Goal: Feedback & Contribution: Leave review/rating

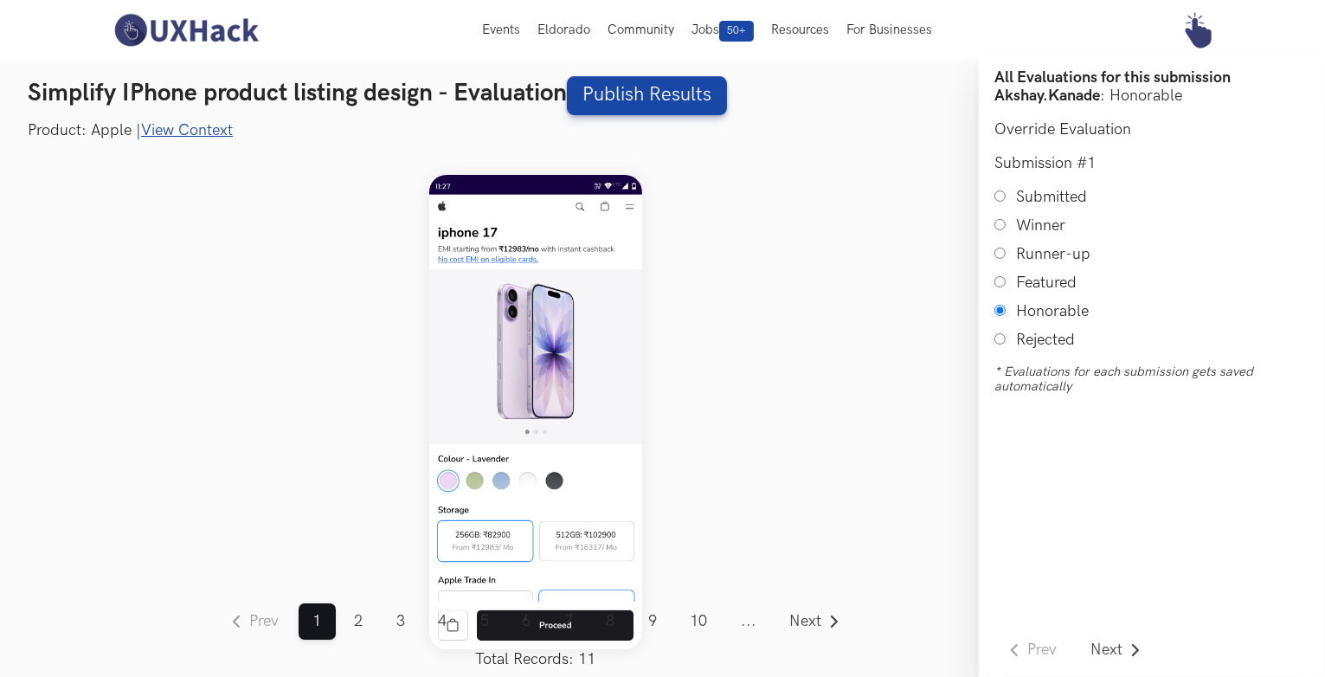
scroll to position [21, 0]
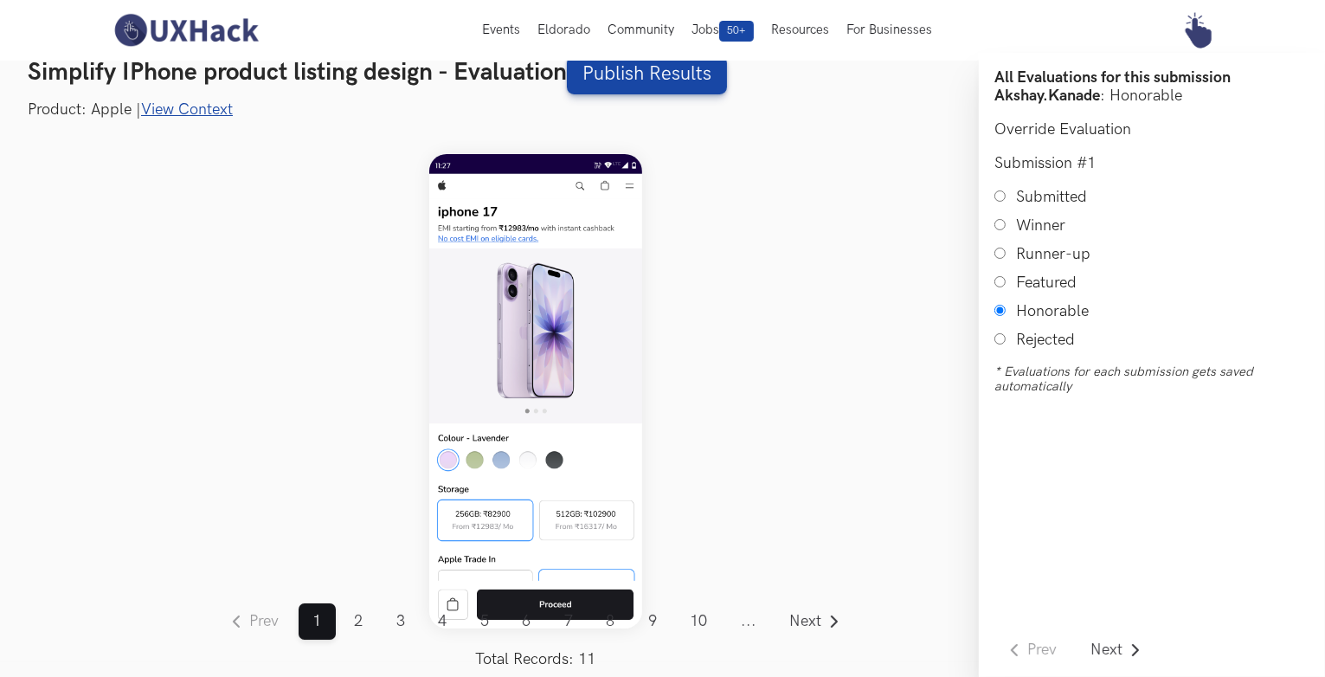
click at [171, 106] on link "View Context" at bounding box center [187, 109] width 92 height 18
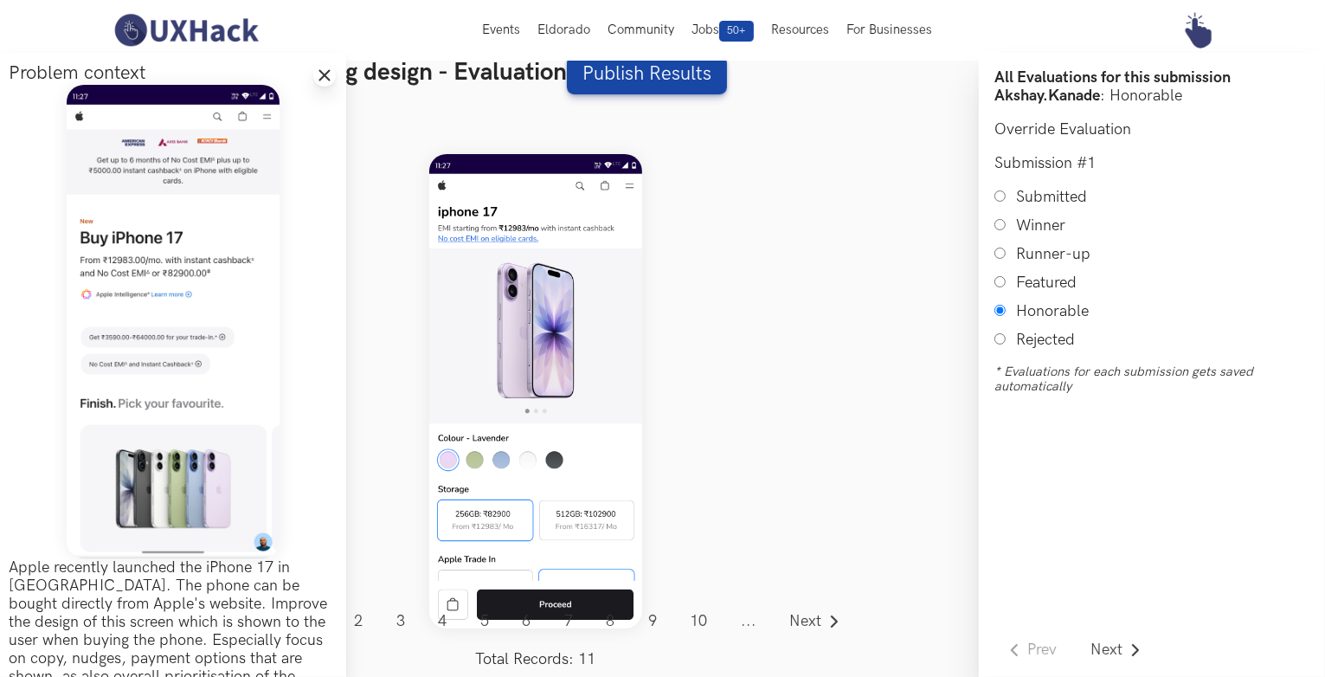
click at [326, 75] on icon "Close drawer panel" at bounding box center [325, 75] width 14 height 14
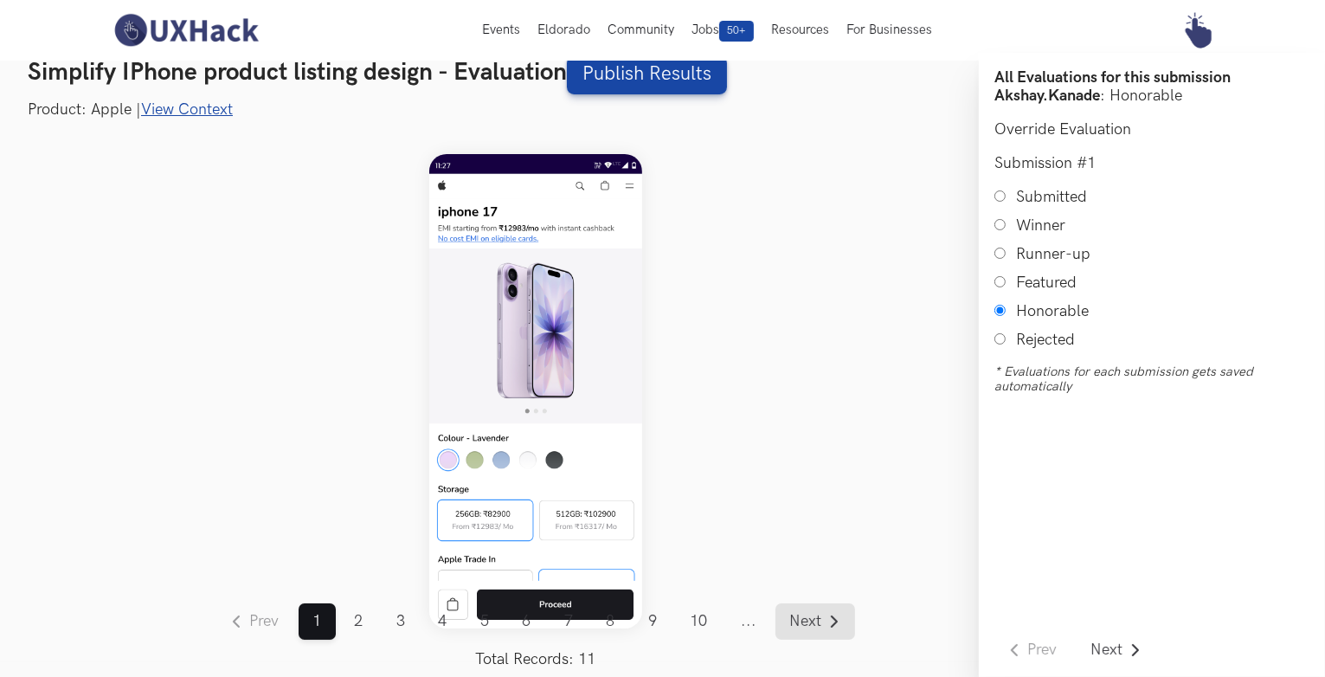
click at [817, 617] on span "Next" at bounding box center [806, 622] width 32 height 16
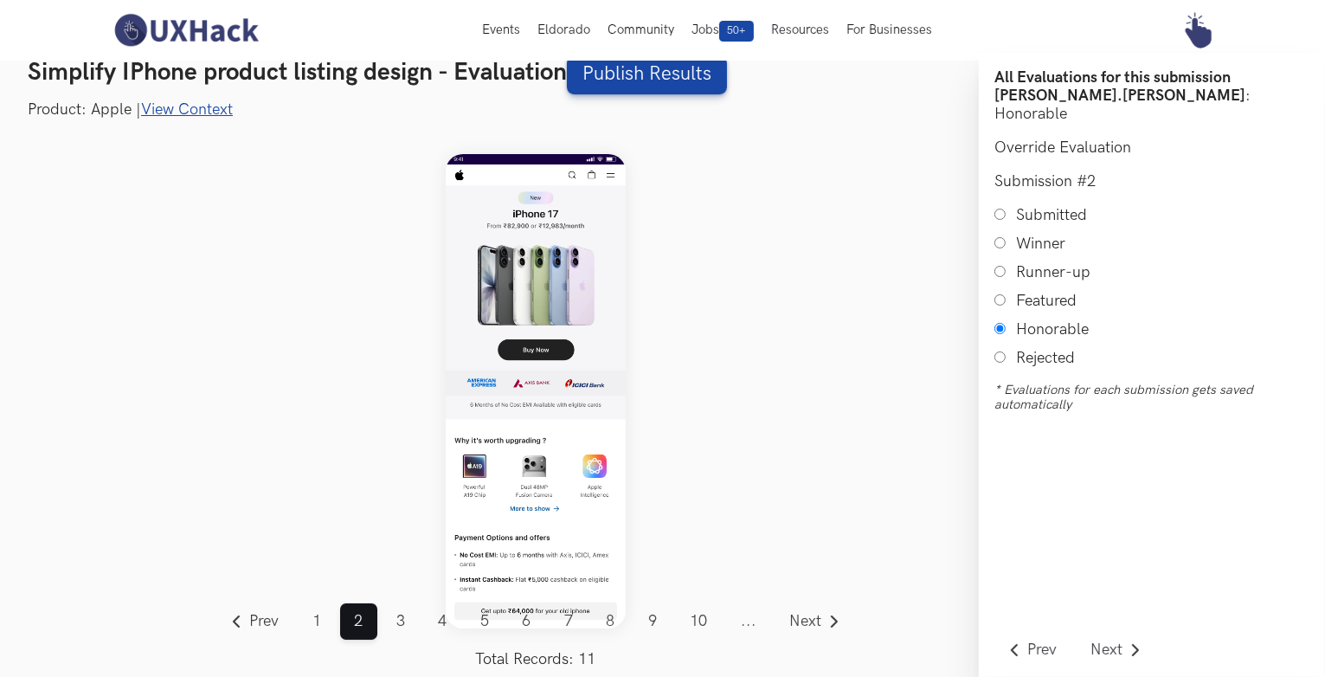
click at [210, 106] on link "View Context" at bounding box center [187, 109] width 92 height 18
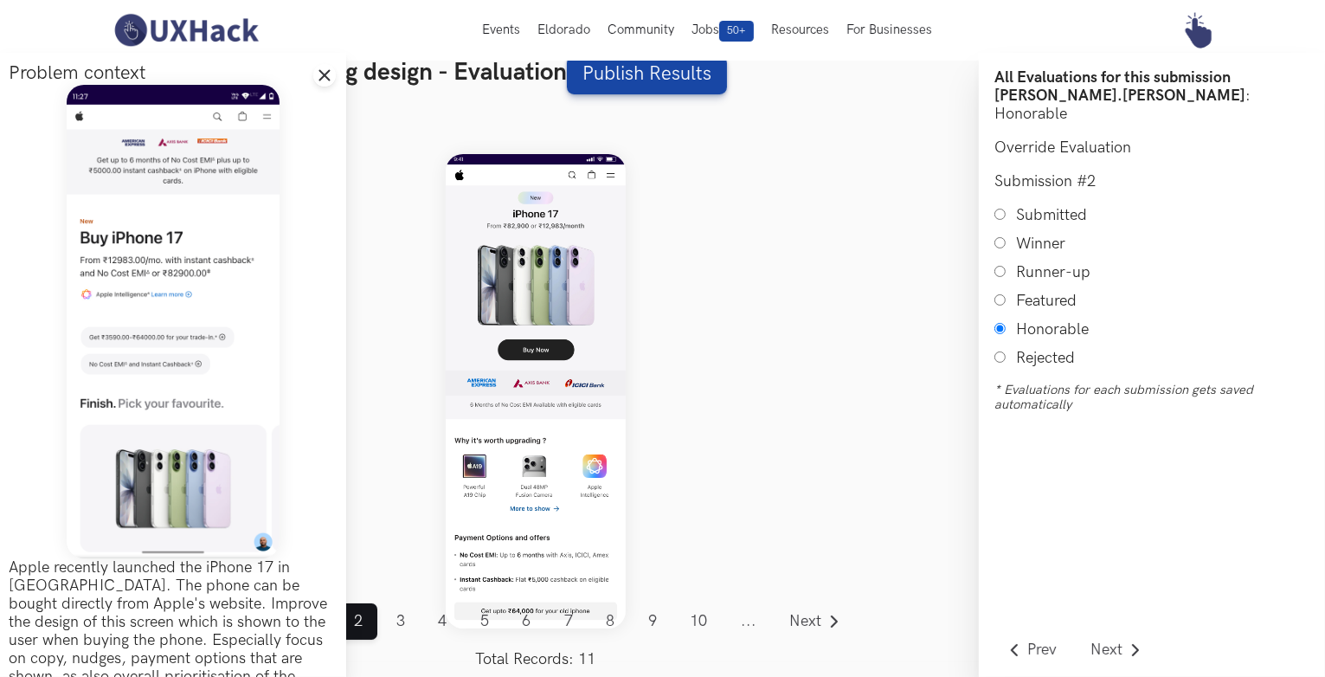
scroll to position [12, 0]
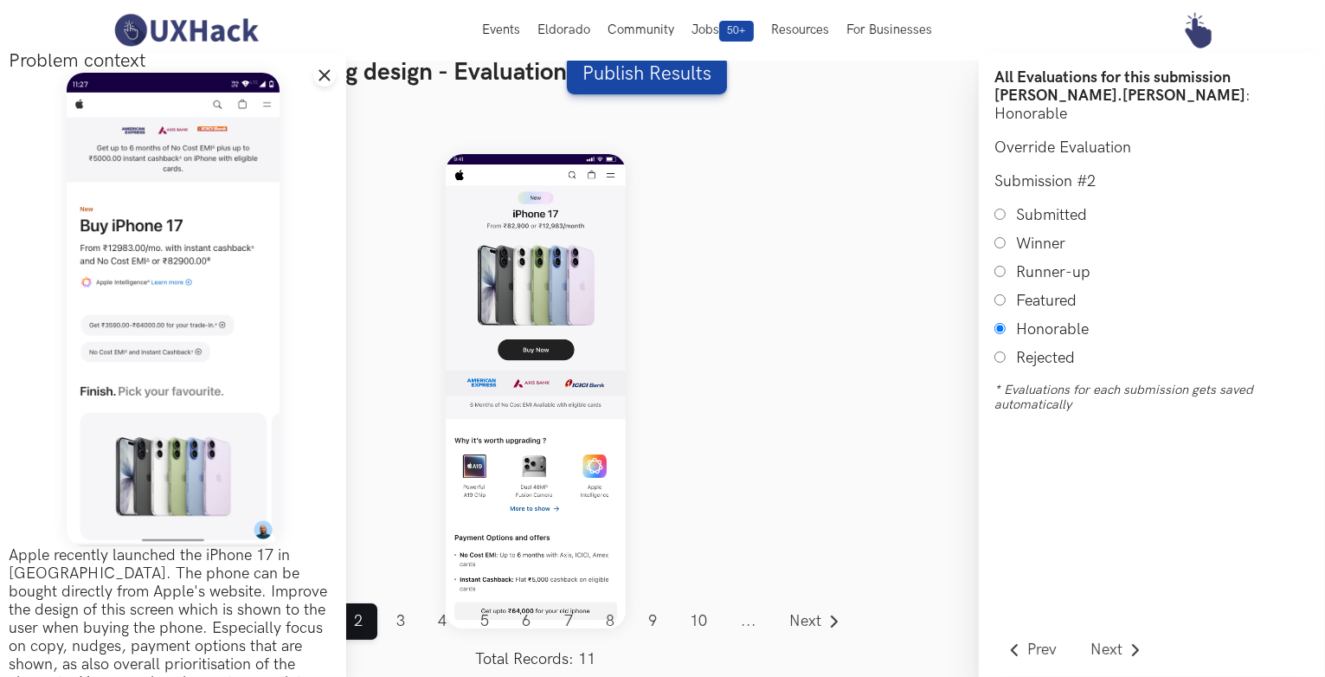
click at [381, 446] on div "Prev ... 1 2 3 4 5 6 7 8 9 10 11 ... Next Total Records: 11" at bounding box center [536, 391] width 886 height 542
click at [319, 68] on icon "Close drawer panel" at bounding box center [325, 75] width 14 height 14
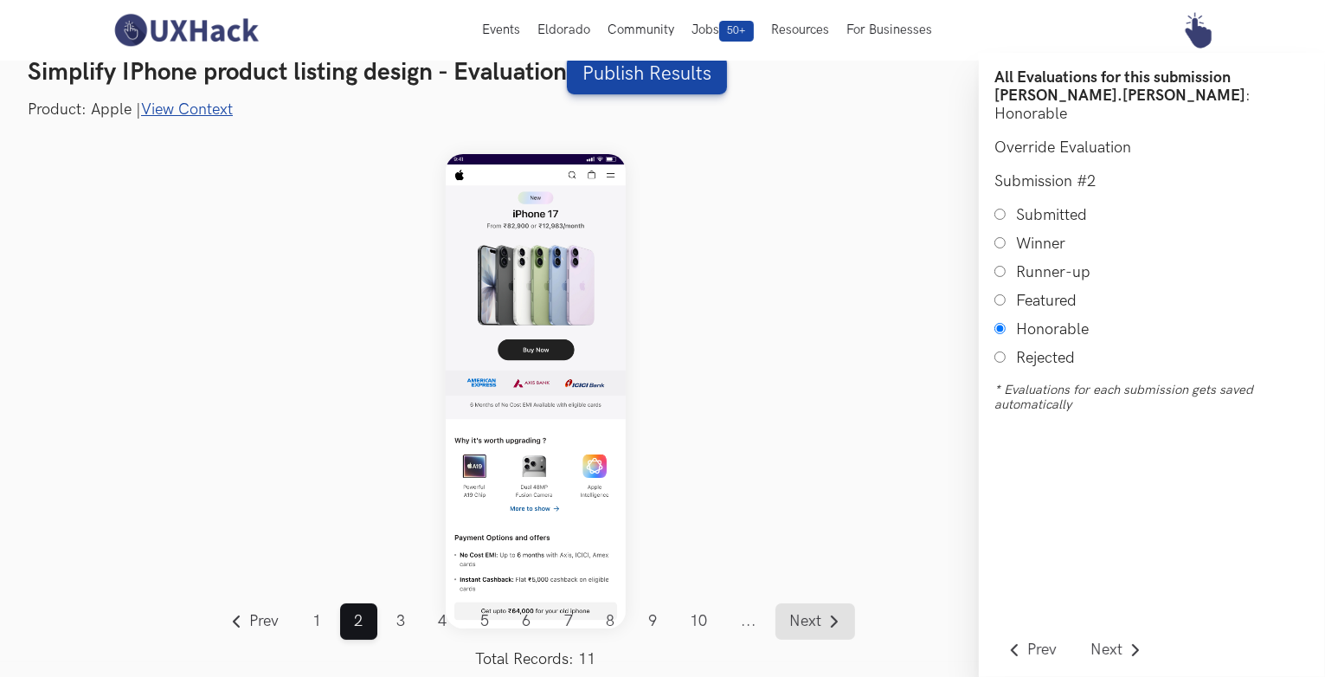
click at [805, 615] on span "Next" at bounding box center [806, 622] width 32 height 16
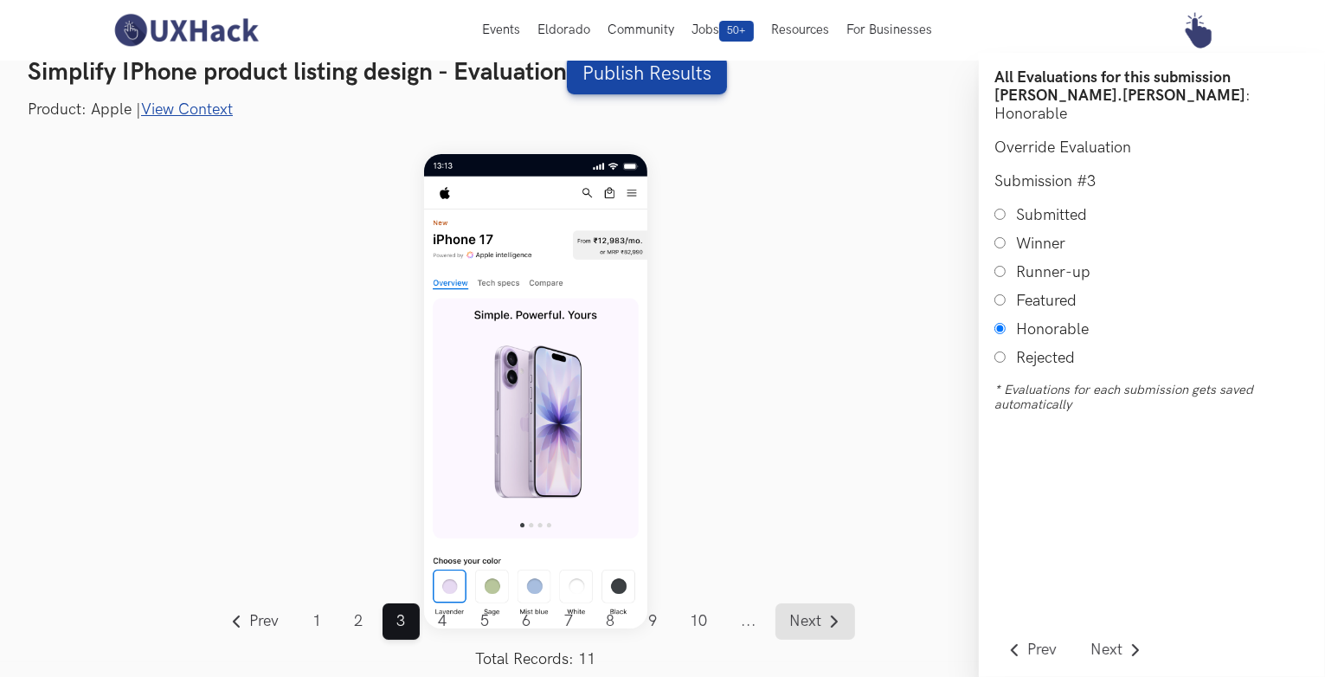
click at [799, 617] on span "Next" at bounding box center [806, 622] width 32 height 16
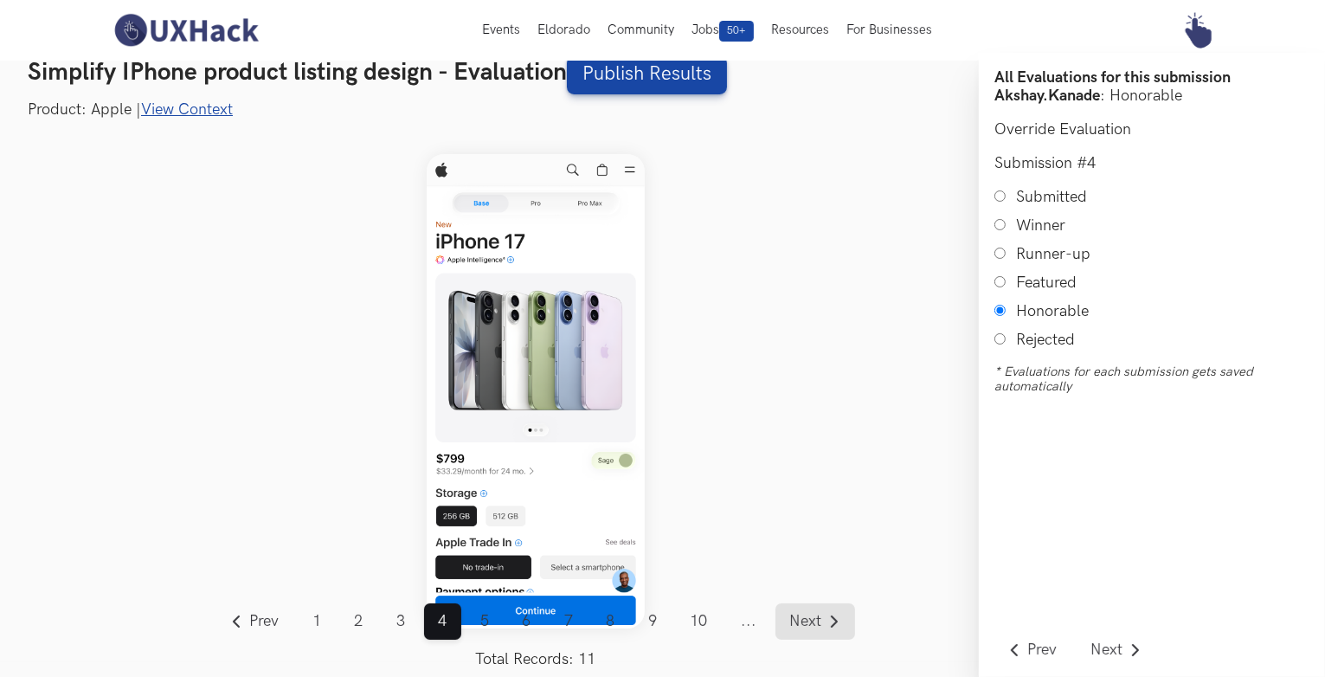
click at [817, 624] on span "Next" at bounding box center [806, 622] width 32 height 16
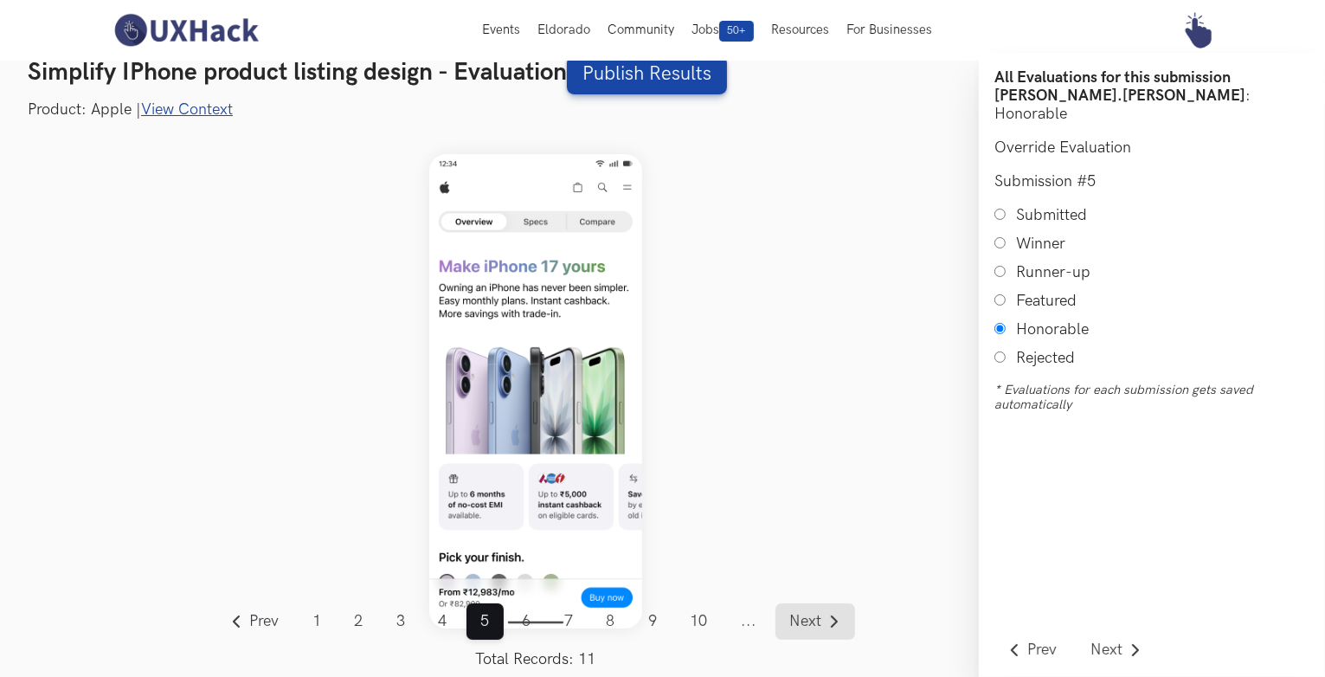
click at [809, 617] on span "Next" at bounding box center [806, 622] width 32 height 16
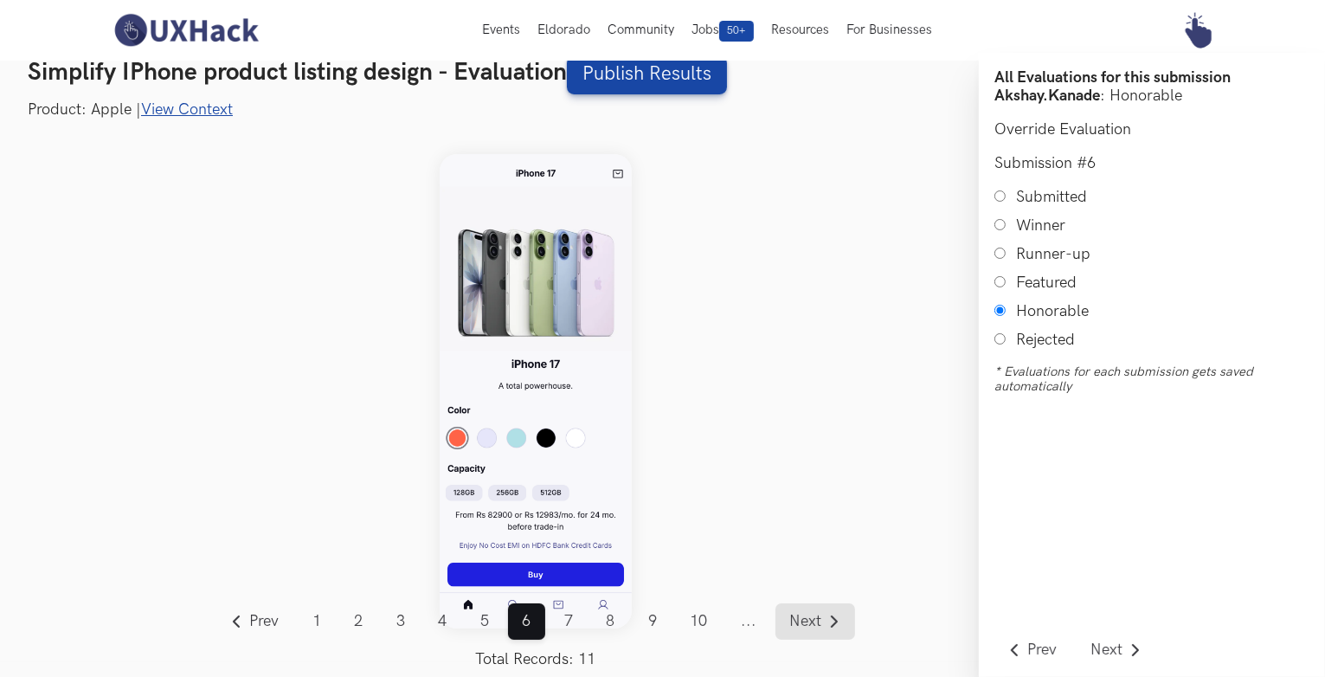
click at [805, 626] on span "Next" at bounding box center [806, 622] width 32 height 16
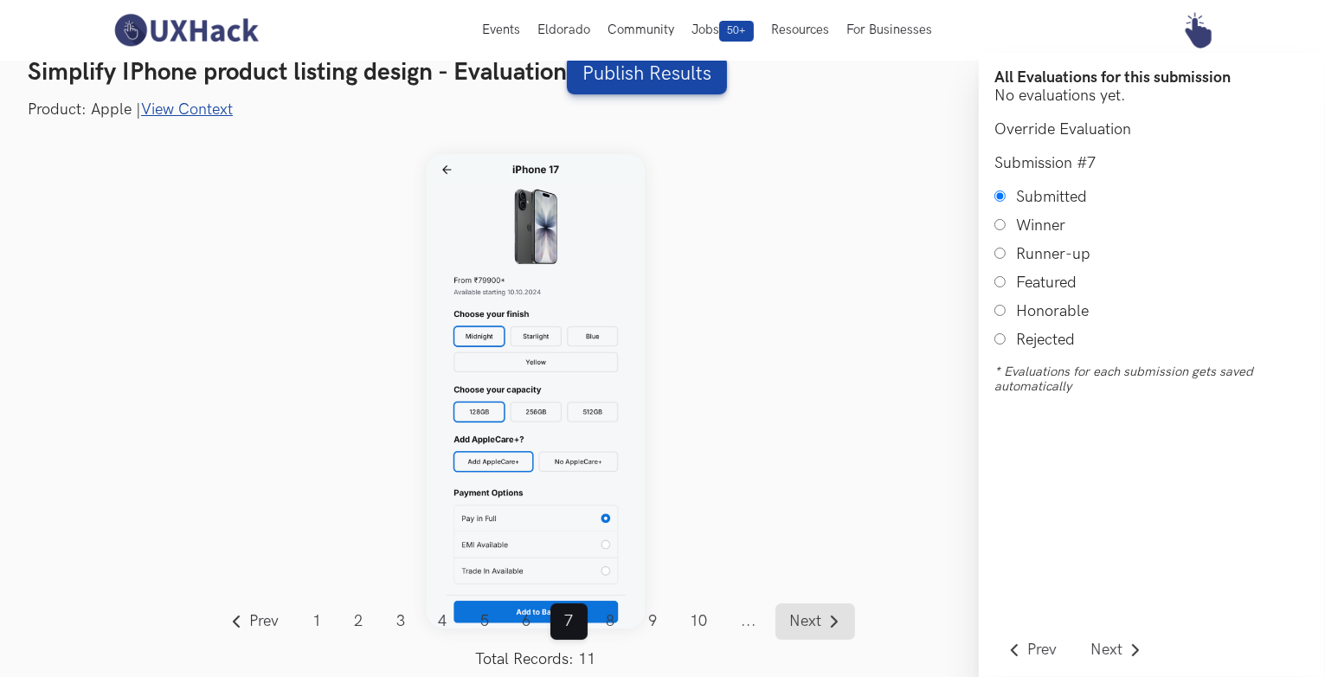
click at [802, 616] on span "Next" at bounding box center [806, 622] width 32 height 16
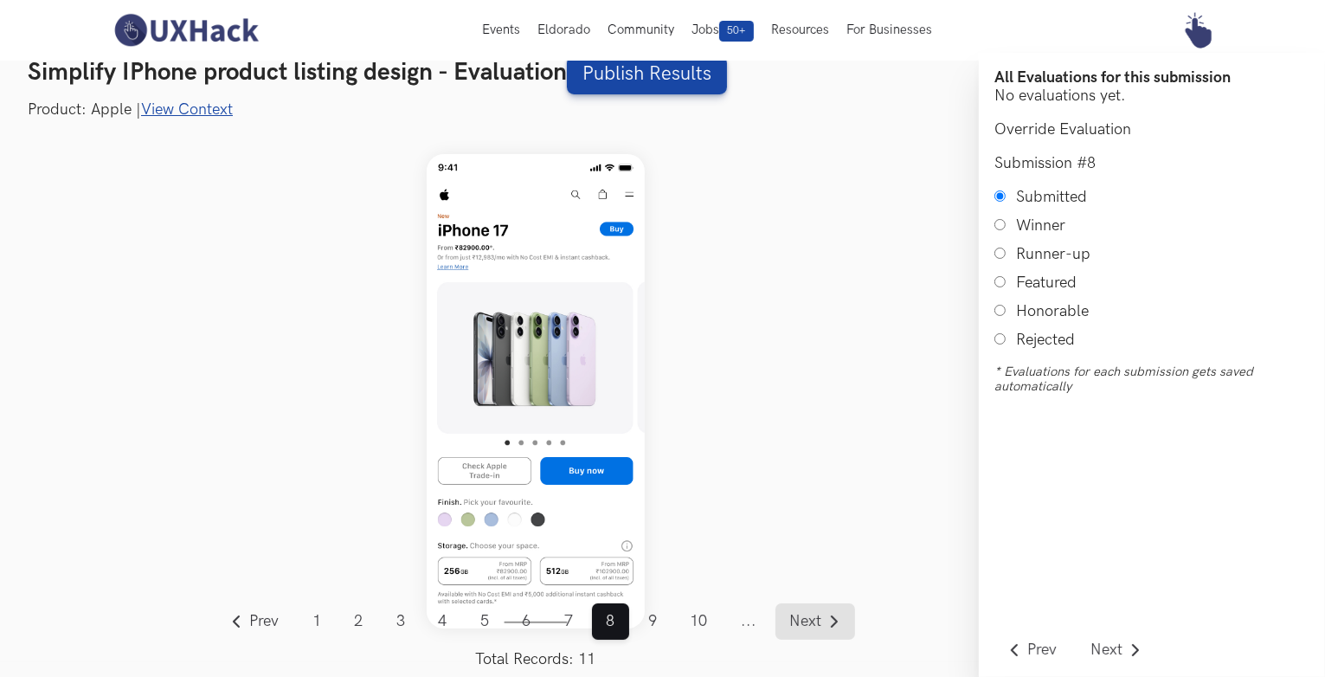
click at [802, 616] on span "Next" at bounding box center [806, 622] width 32 height 16
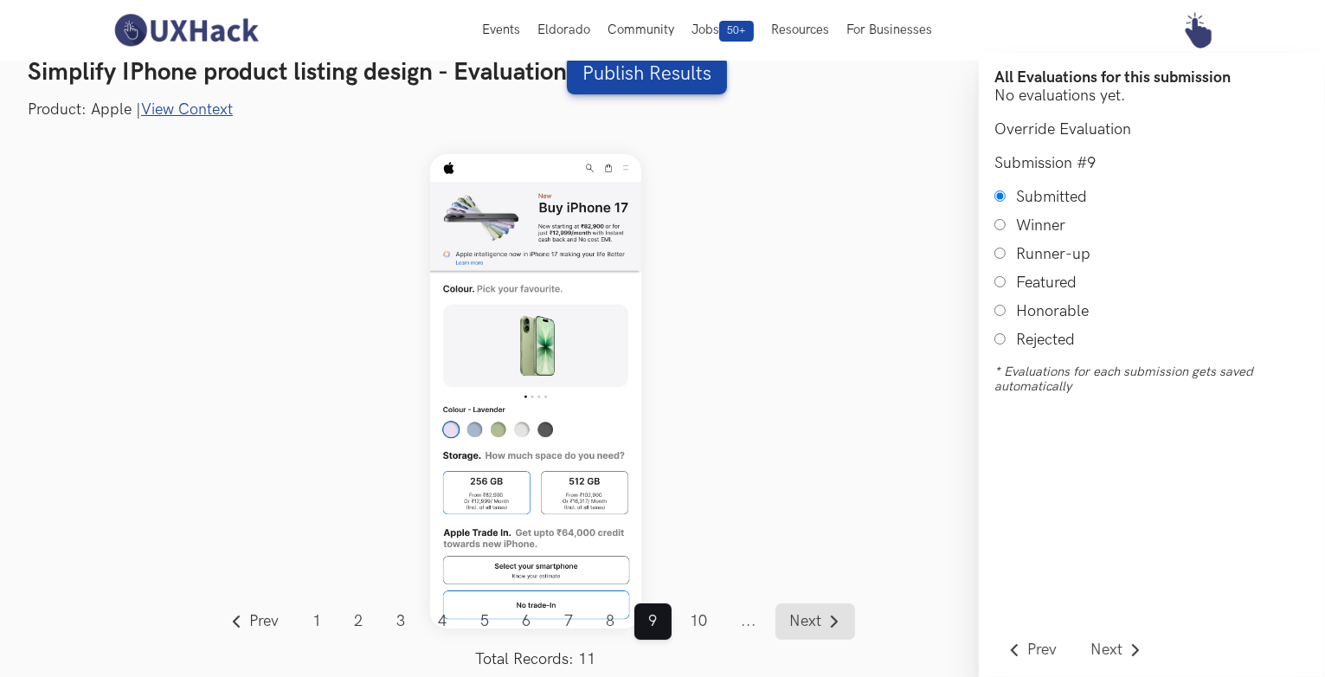
click at [802, 616] on span "Next" at bounding box center [806, 622] width 32 height 16
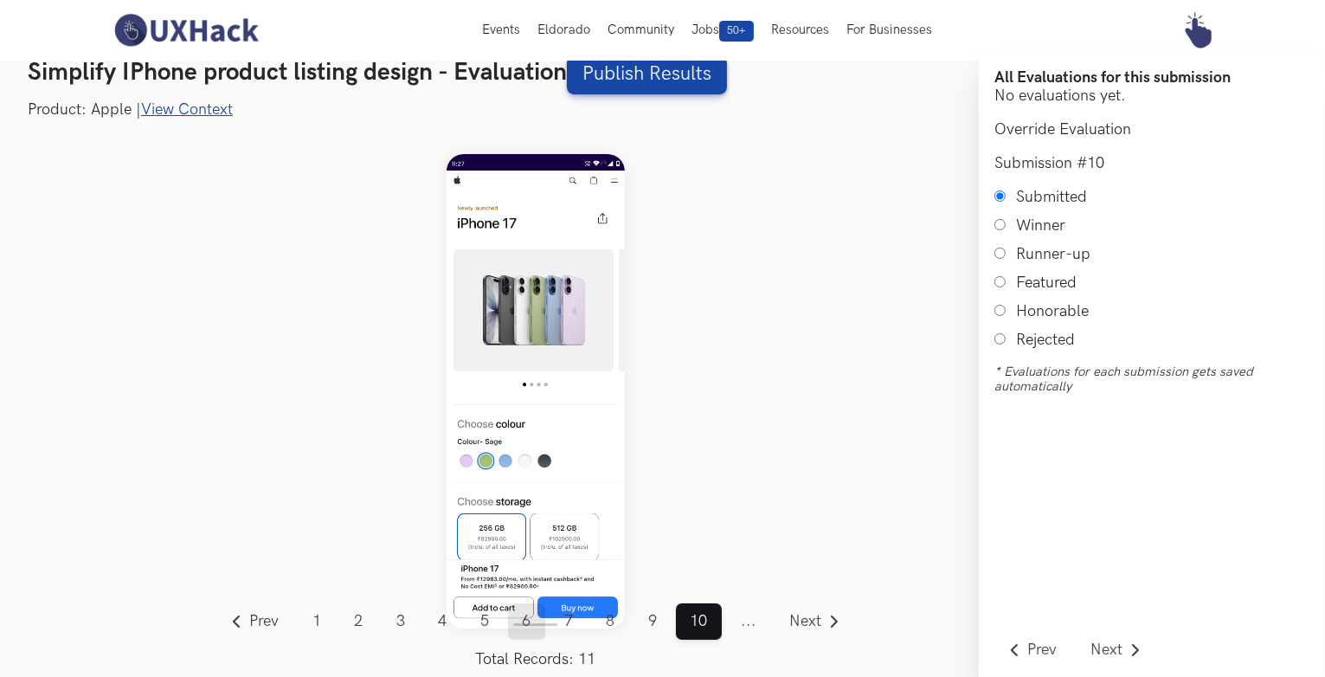
click at [519, 624] on link "6" at bounding box center [526, 621] width 37 height 36
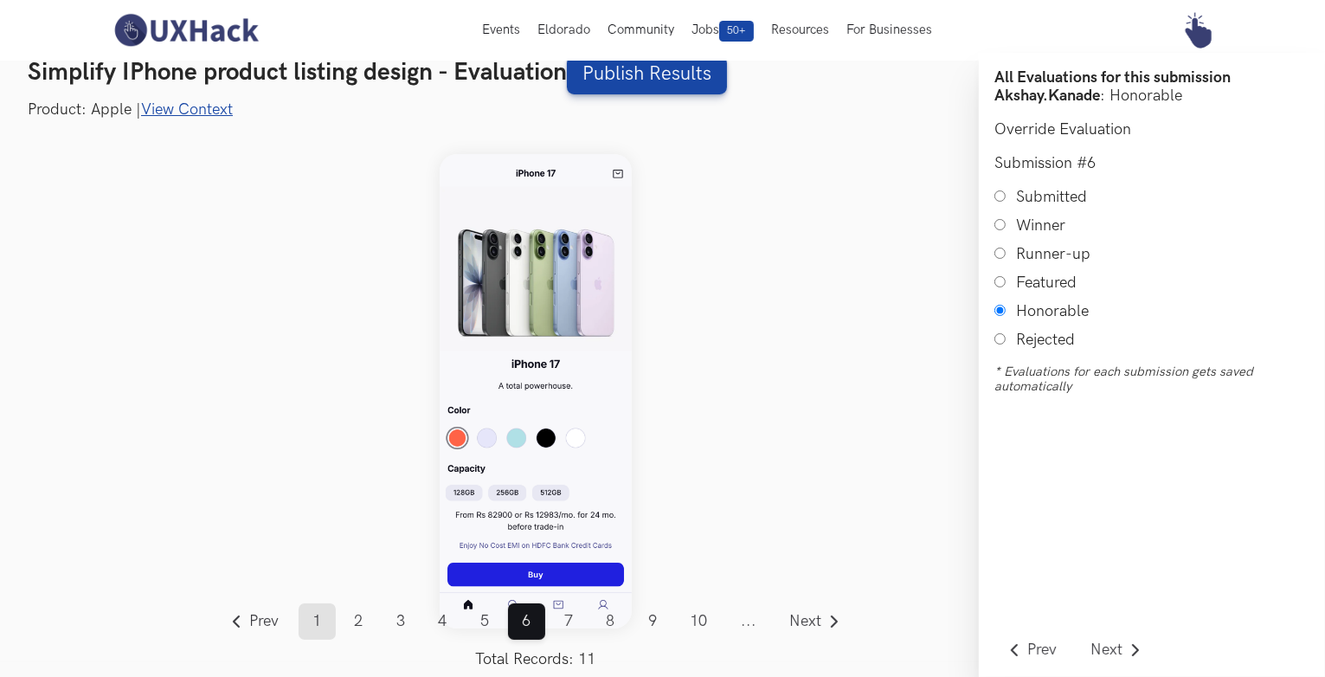
click at [314, 621] on link "1" at bounding box center [317, 621] width 37 height 36
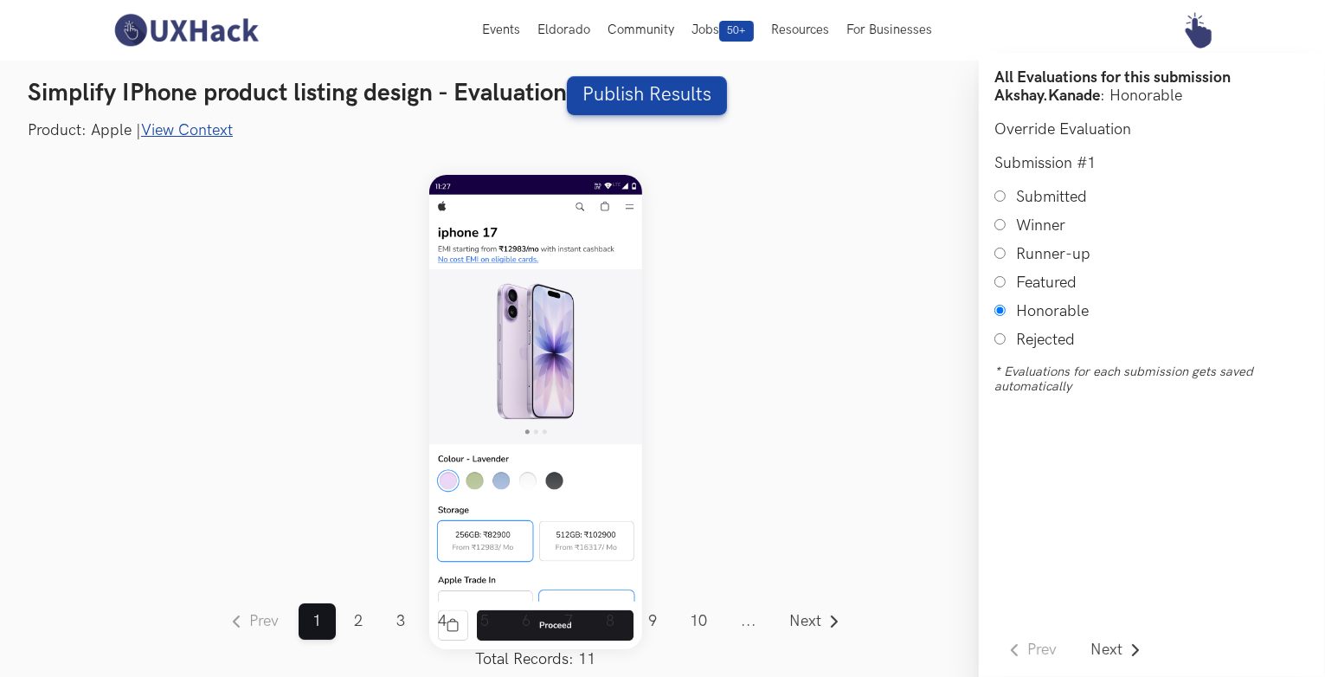
scroll to position [21, 0]
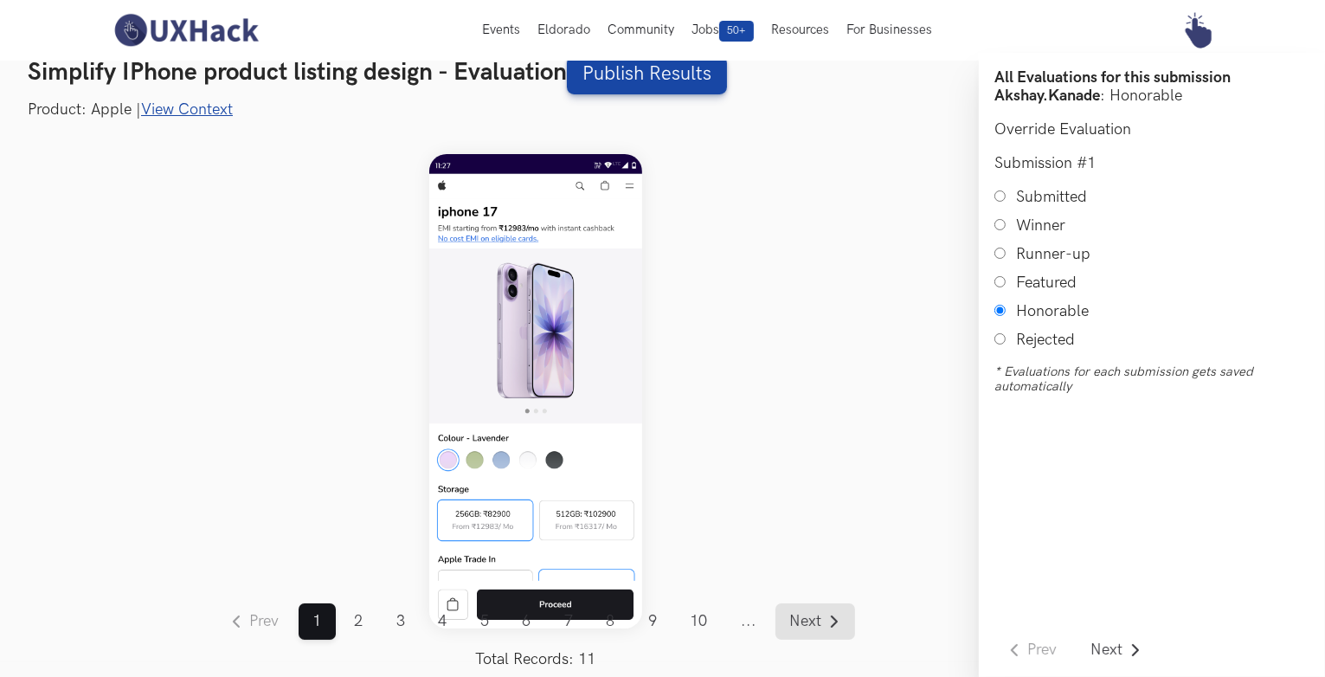
click at [810, 621] on span "Next" at bounding box center [806, 622] width 32 height 16
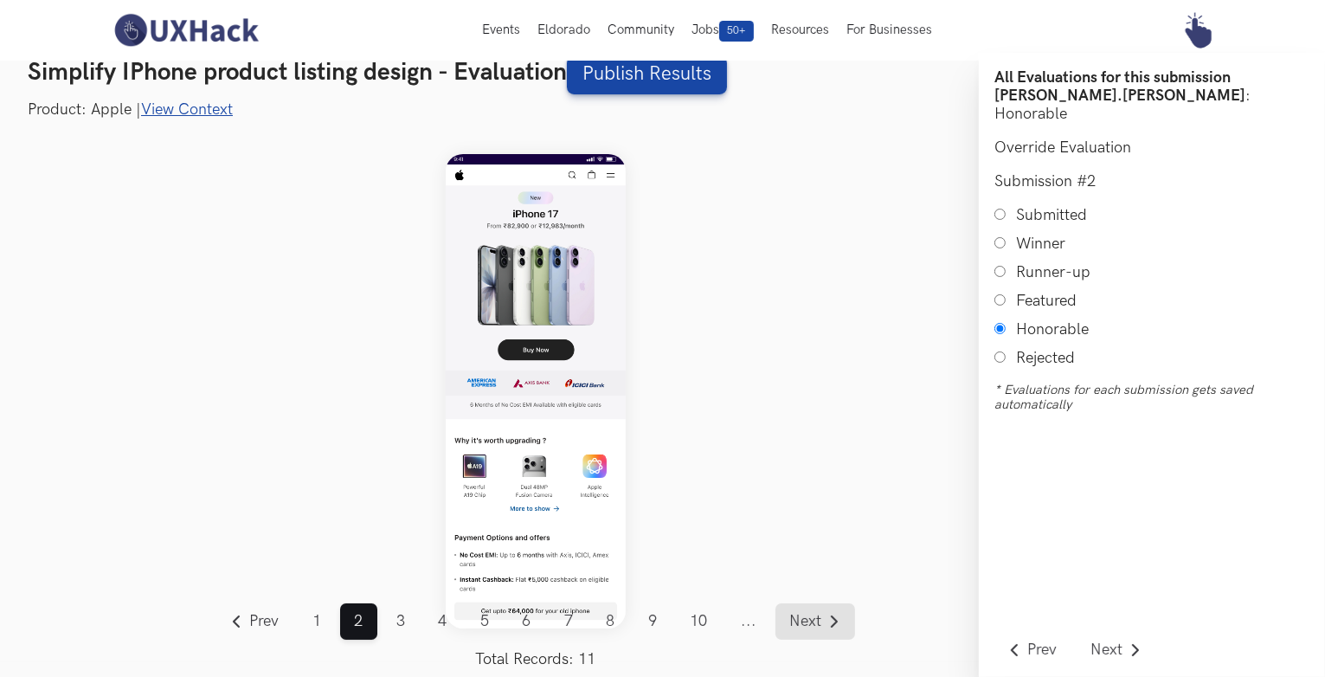
click at [810, 621] on span "Next" at bounding box center [806, 622] width 32 height 16
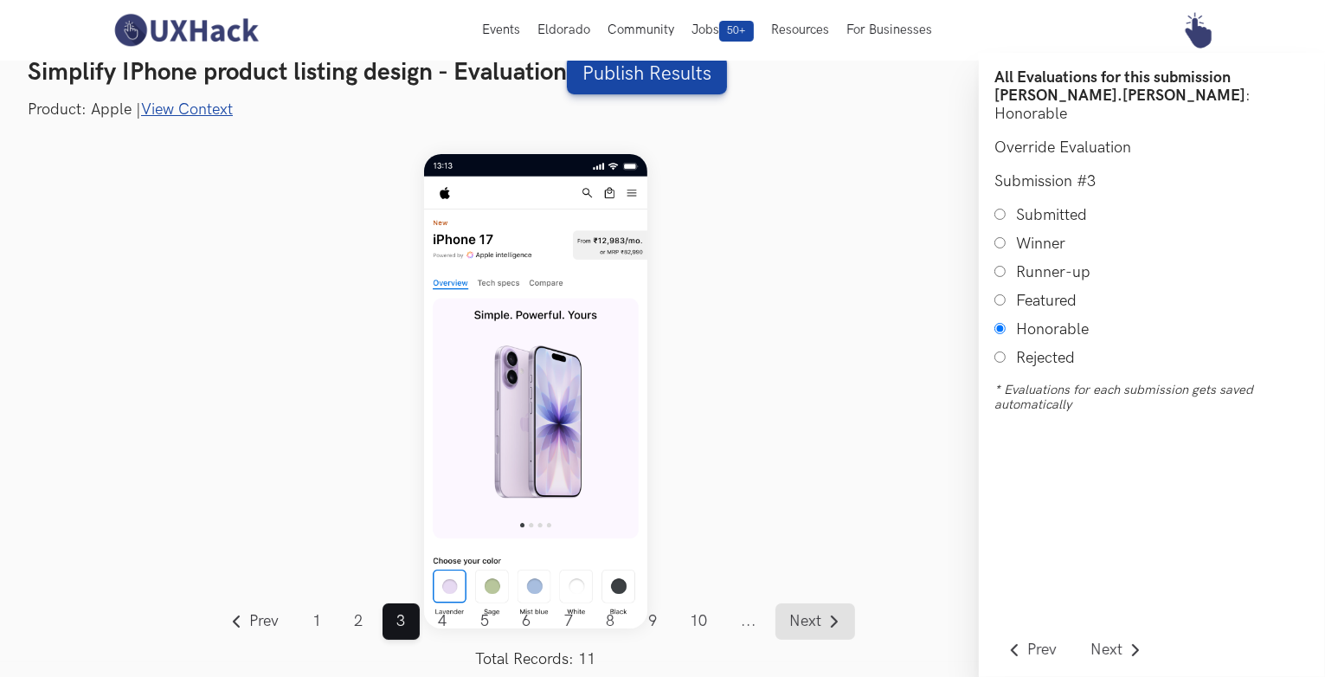
click at [805, 615] on span "Next" at bounding box center [806, 622] width 32 height 16
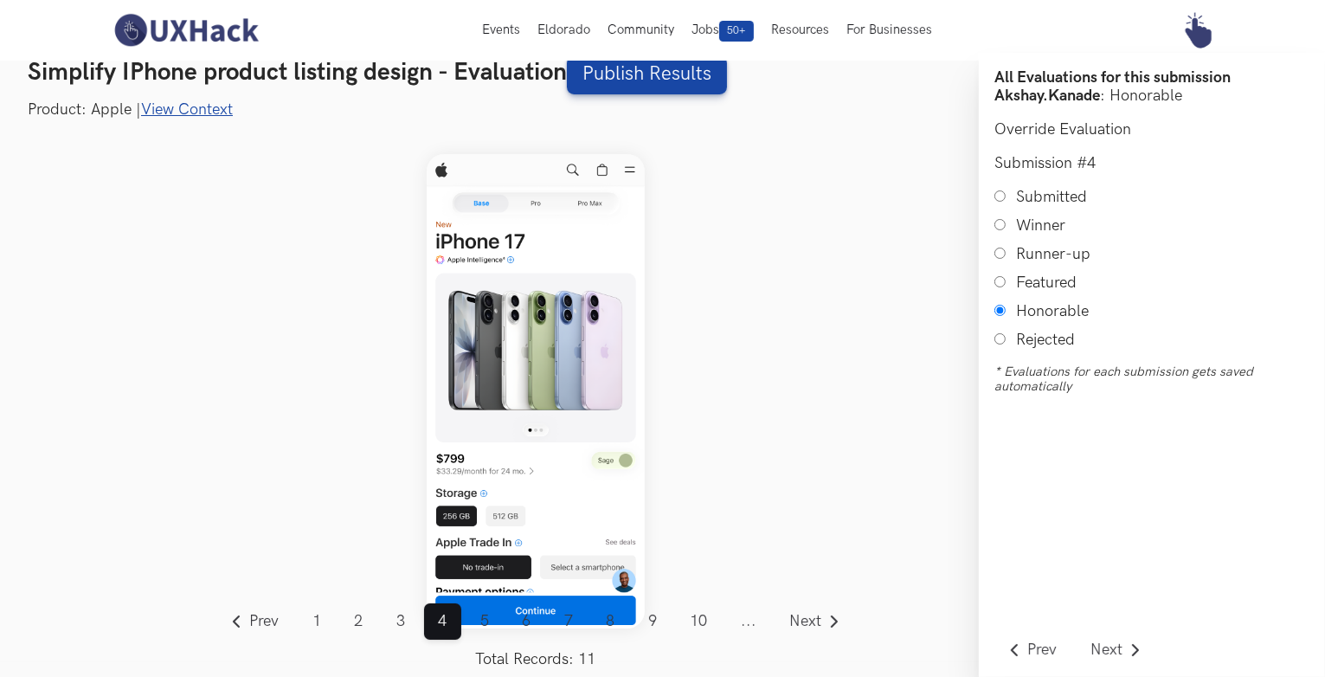
click at [996, 202] on input "Submitted" at bounding box center [1000, 195] width 11 height 11
radio input "true"
click at [807, 619] on span "Next" at bounding box center [806, 622] width 32 height 16
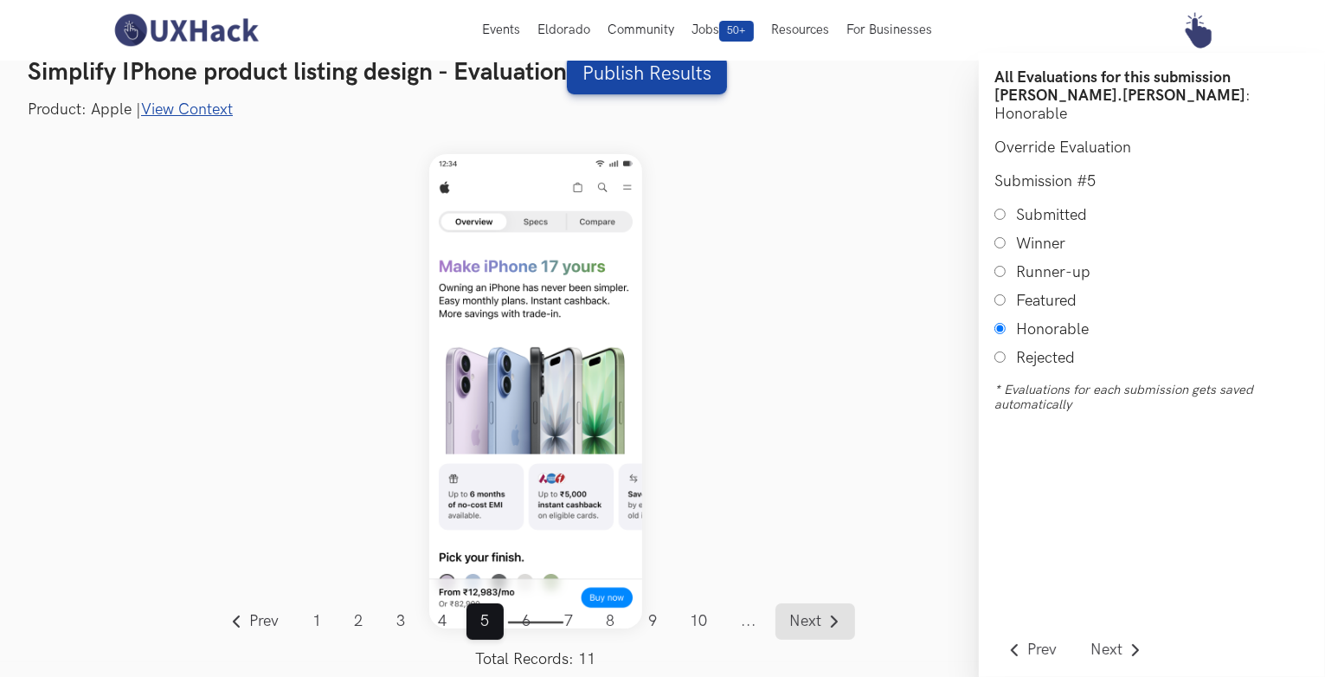
click at [807, 619] on span "Next" at bounding box center [806, 622] width 32 height 16
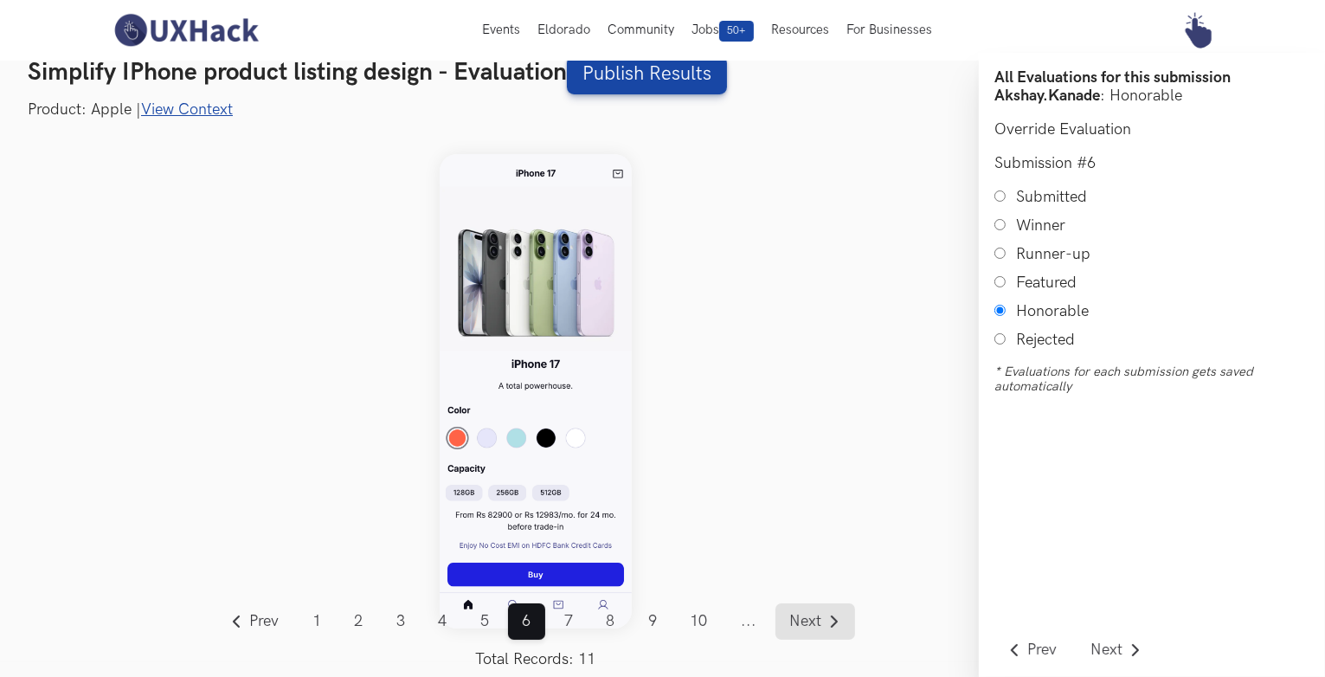
click at [807, 619] on span "Next" at bounding box center [806, 622] width 32 height 16
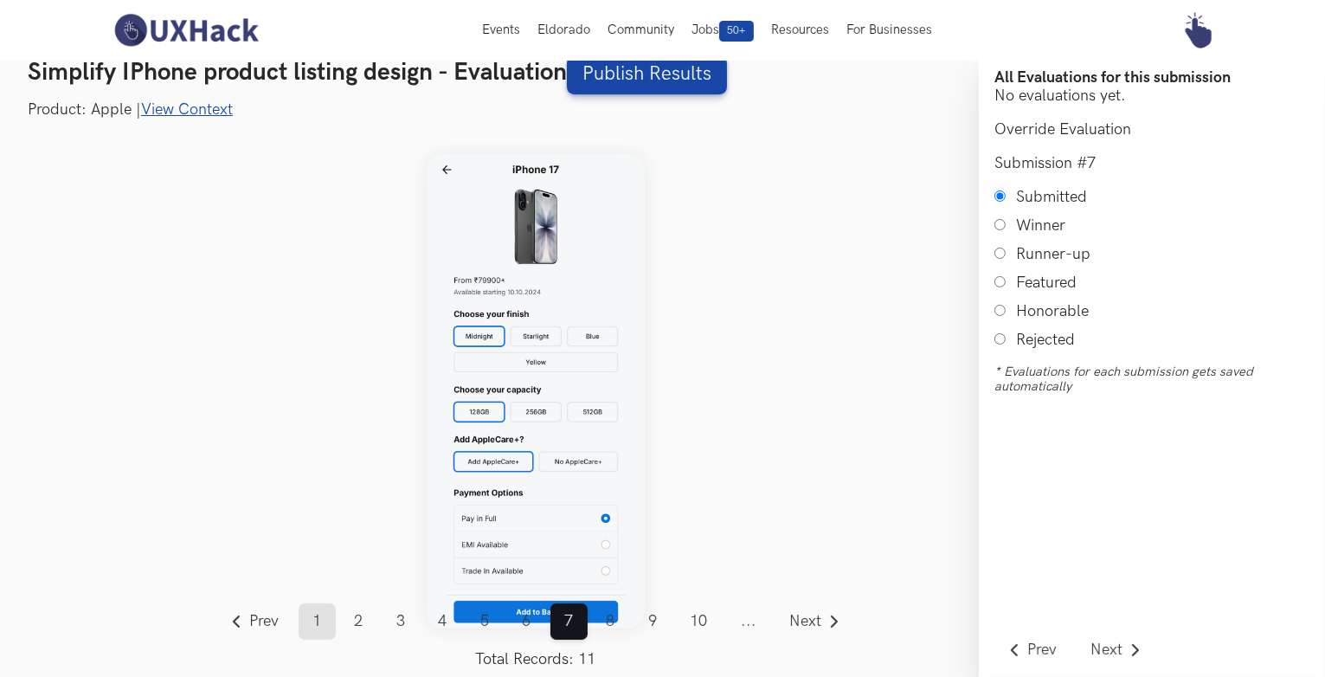
click at [315, 628] on link "1" at bounding box center [317, 621] width 37 height 36
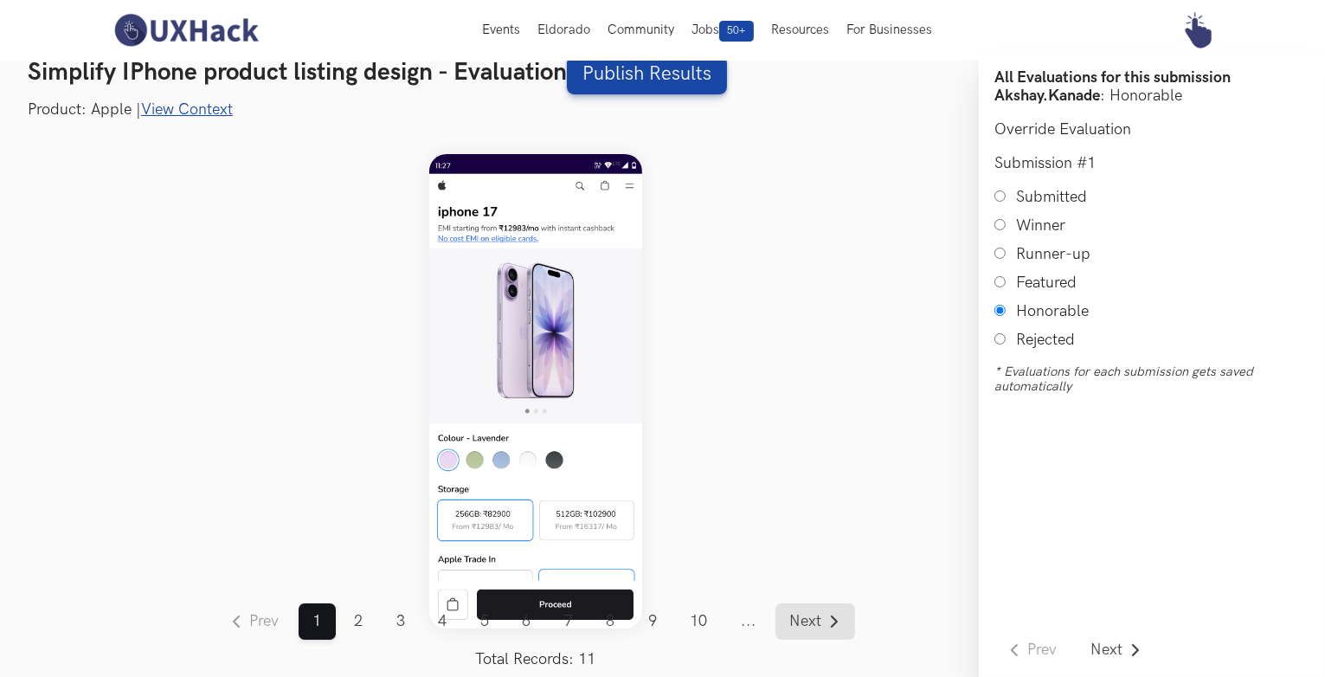
click at [800, 610] on link "Next" at bounding box center [816, 621] width 80 height 36
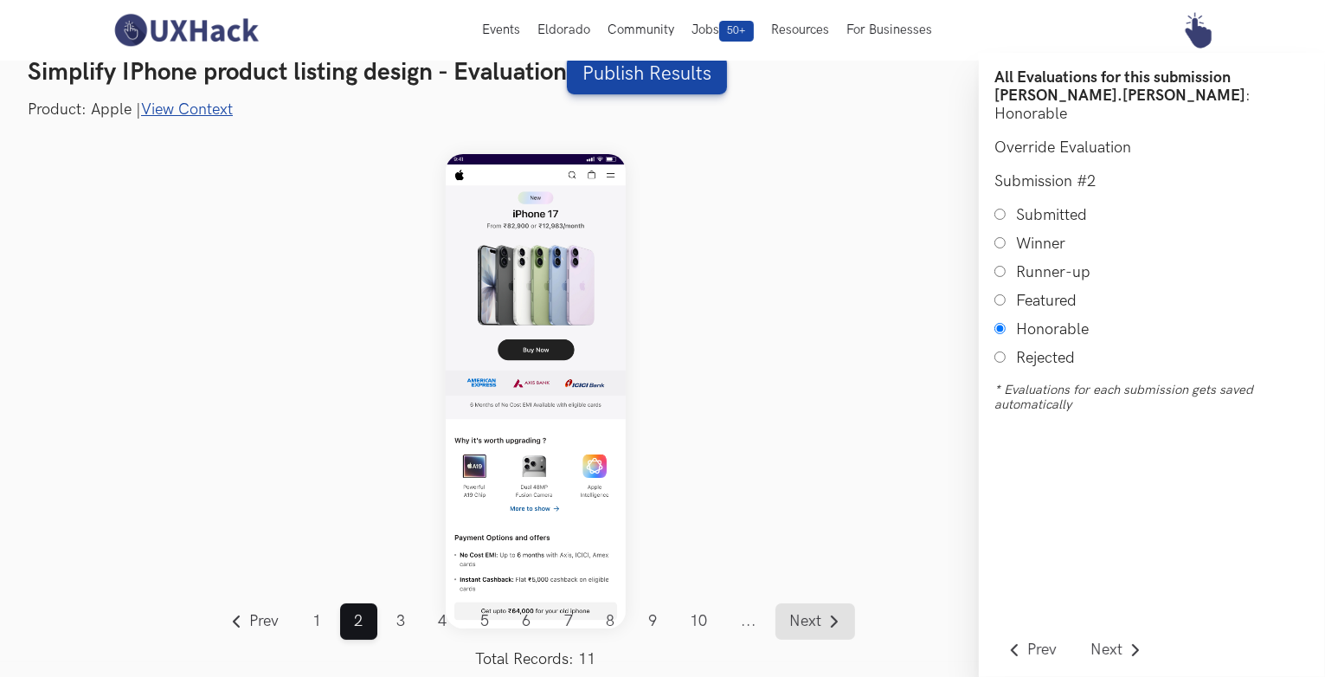
click at [806, 615] on span "Next" at bounding box center [806, 622] width 32 height 16
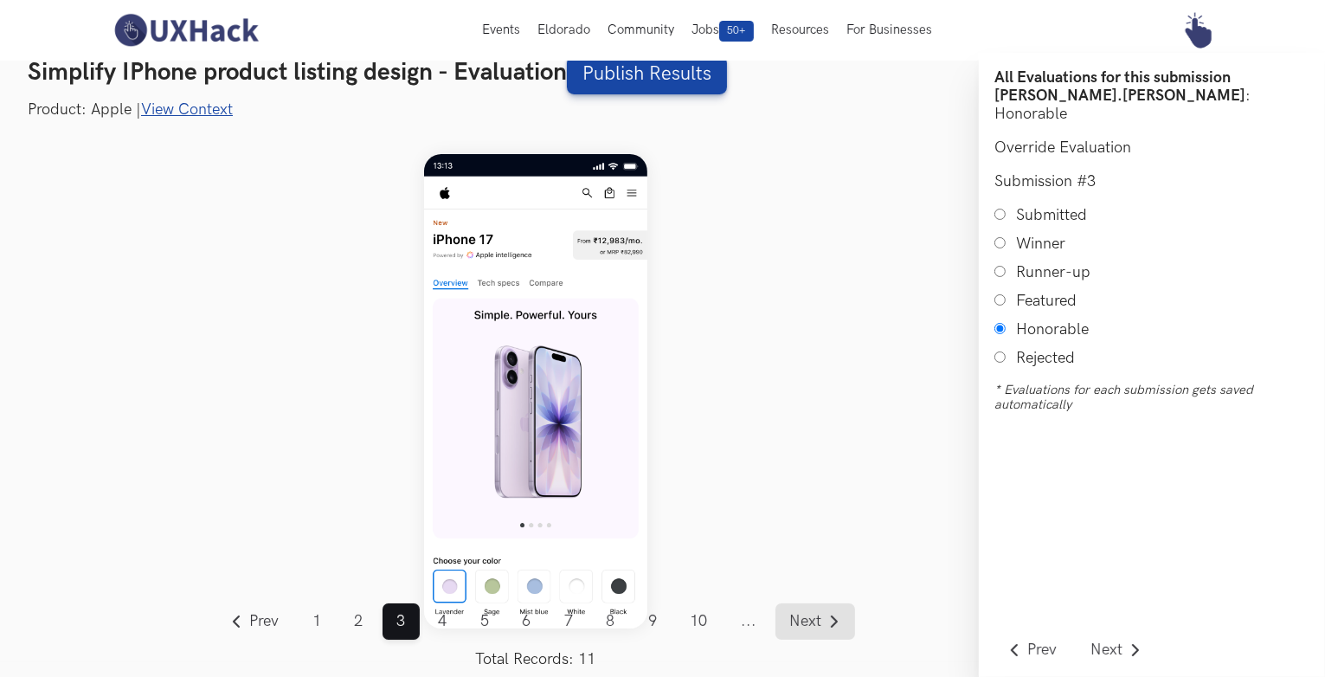
click at [806, 615] on span "Next" at bounding box center [806, 622] width 32 height 16
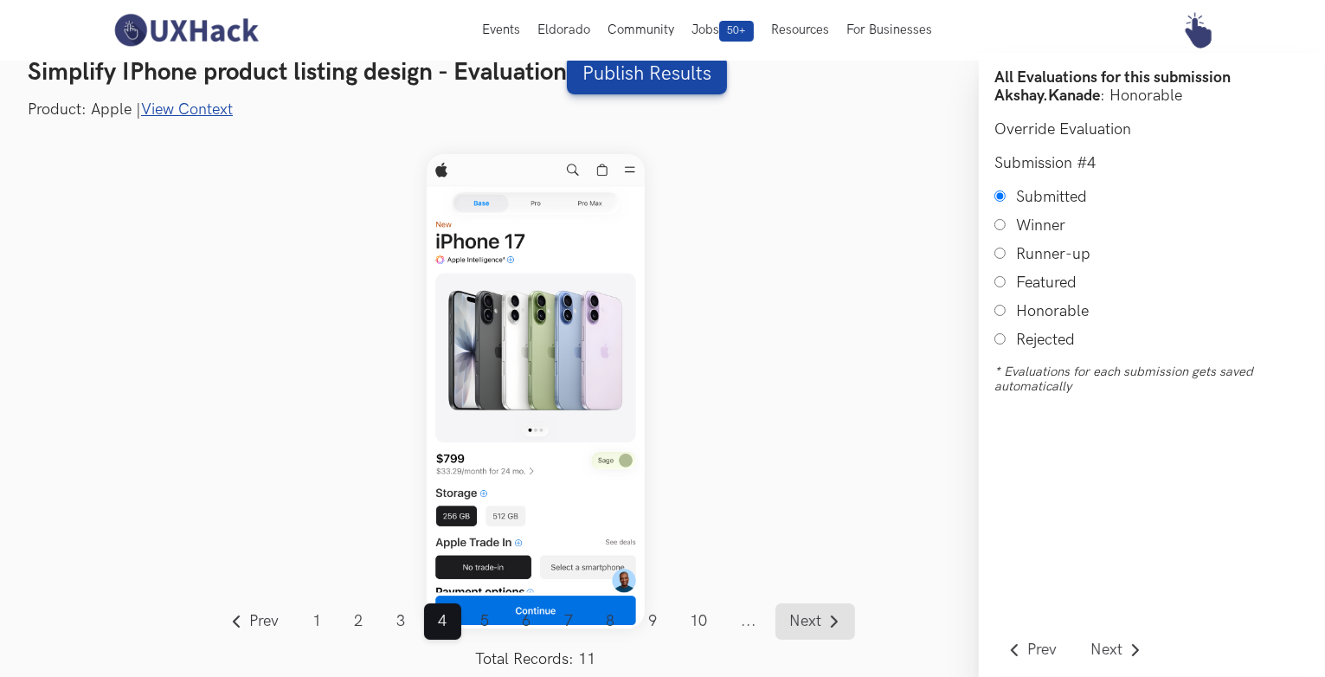
click at [806, 615] on span "Next" at bounding box center [806, 622] width 32 height 16
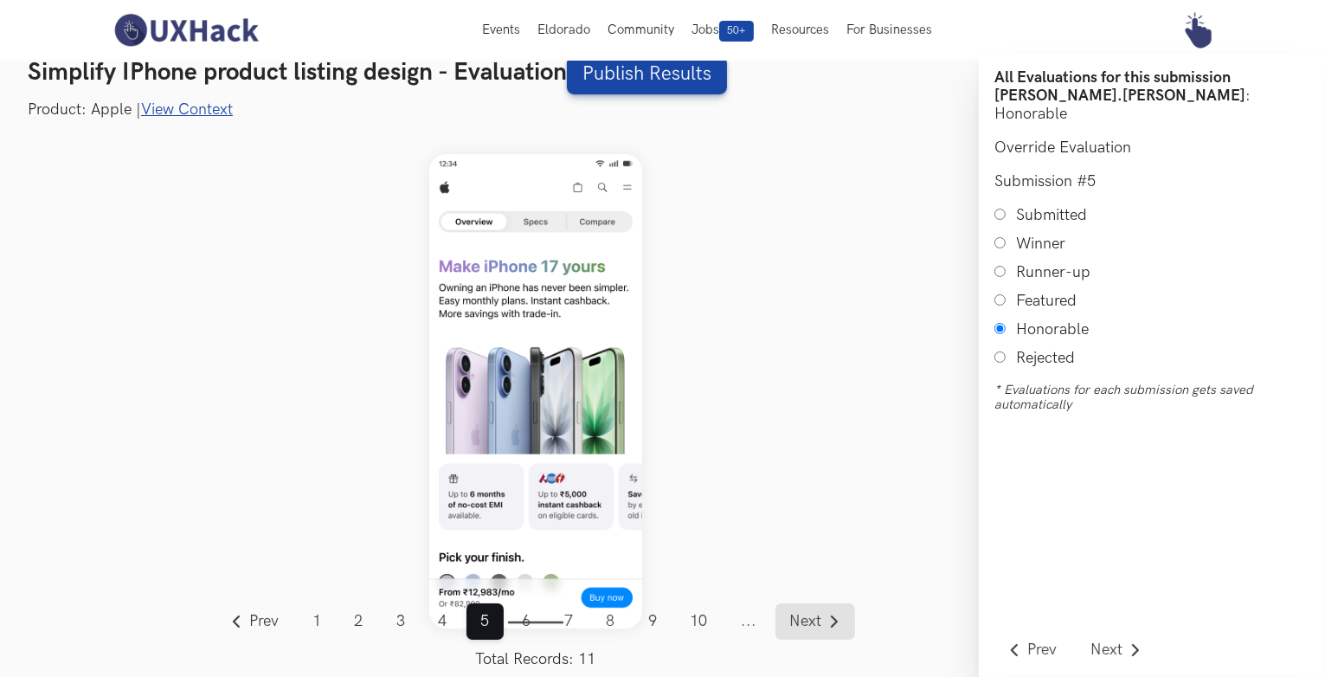
click at [806, 615] on span "Next" at bounding box center [806, 622] width 32 height 16
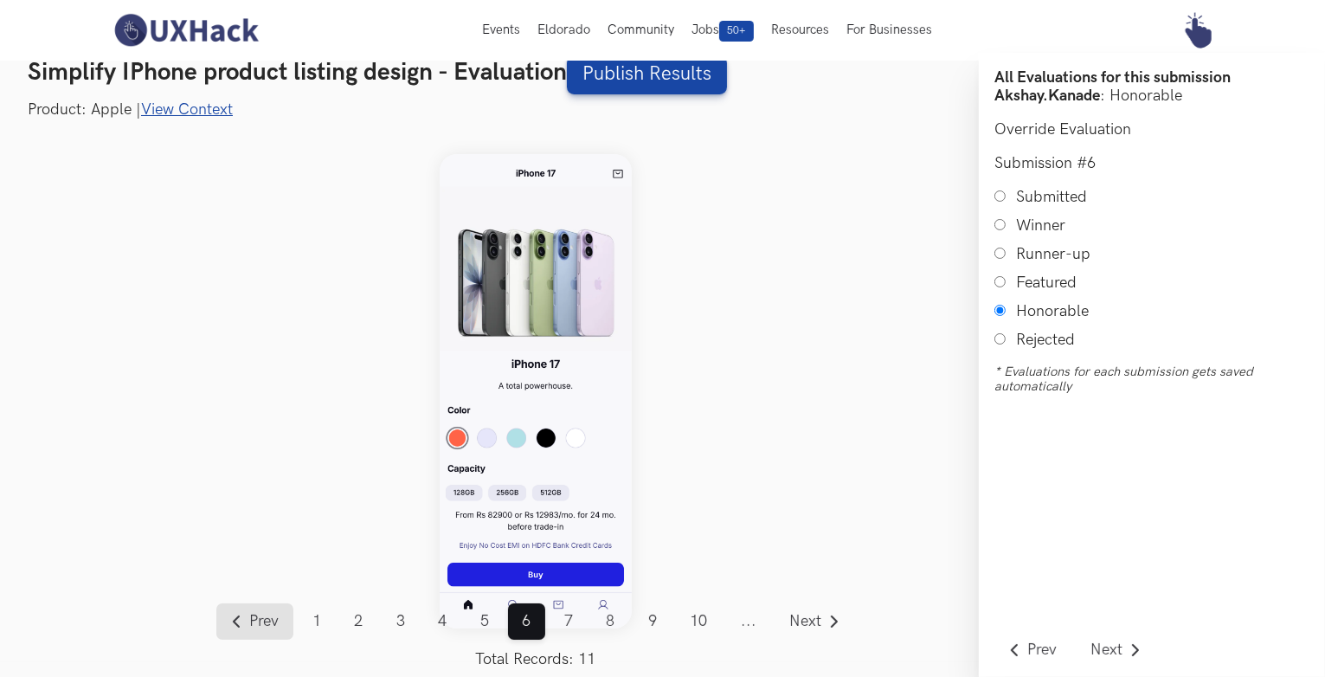
click at [248, 615] on link "Prev" at bounding box center [254, 621] width 77 height 36
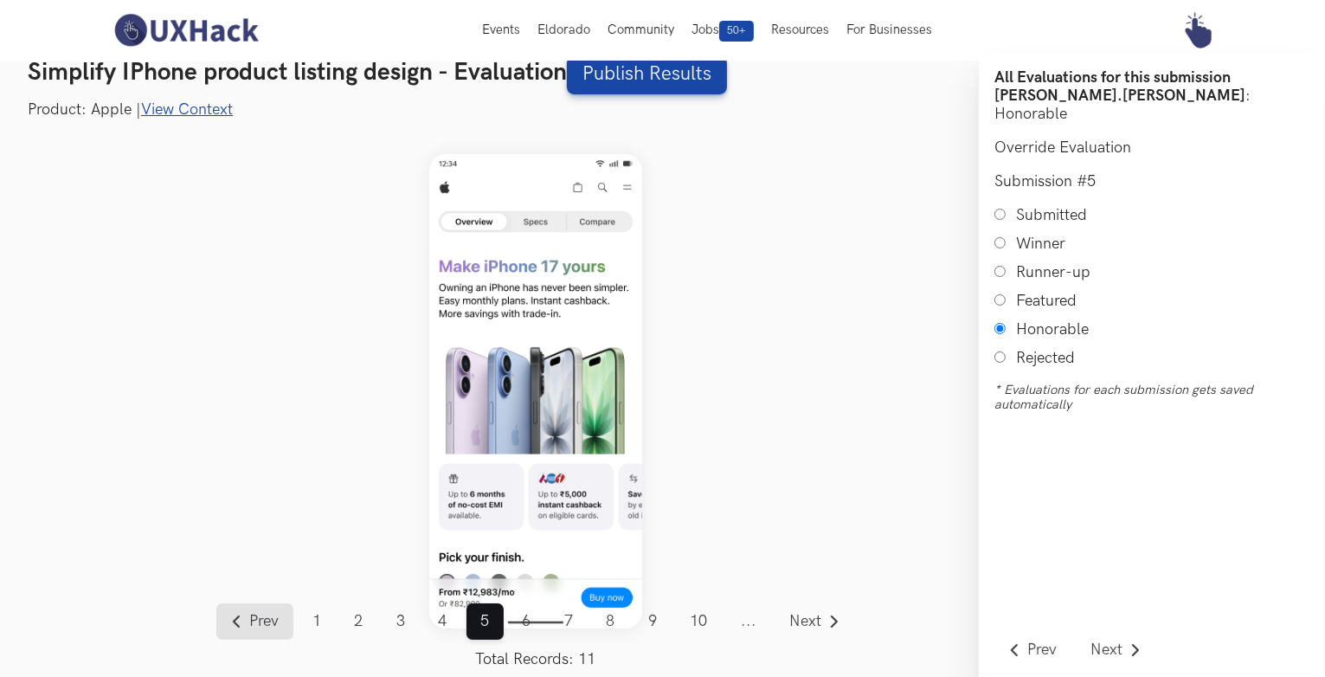
click at [248, 615] on link "Prev" at bounding box center [254, 621] width 77 height 36
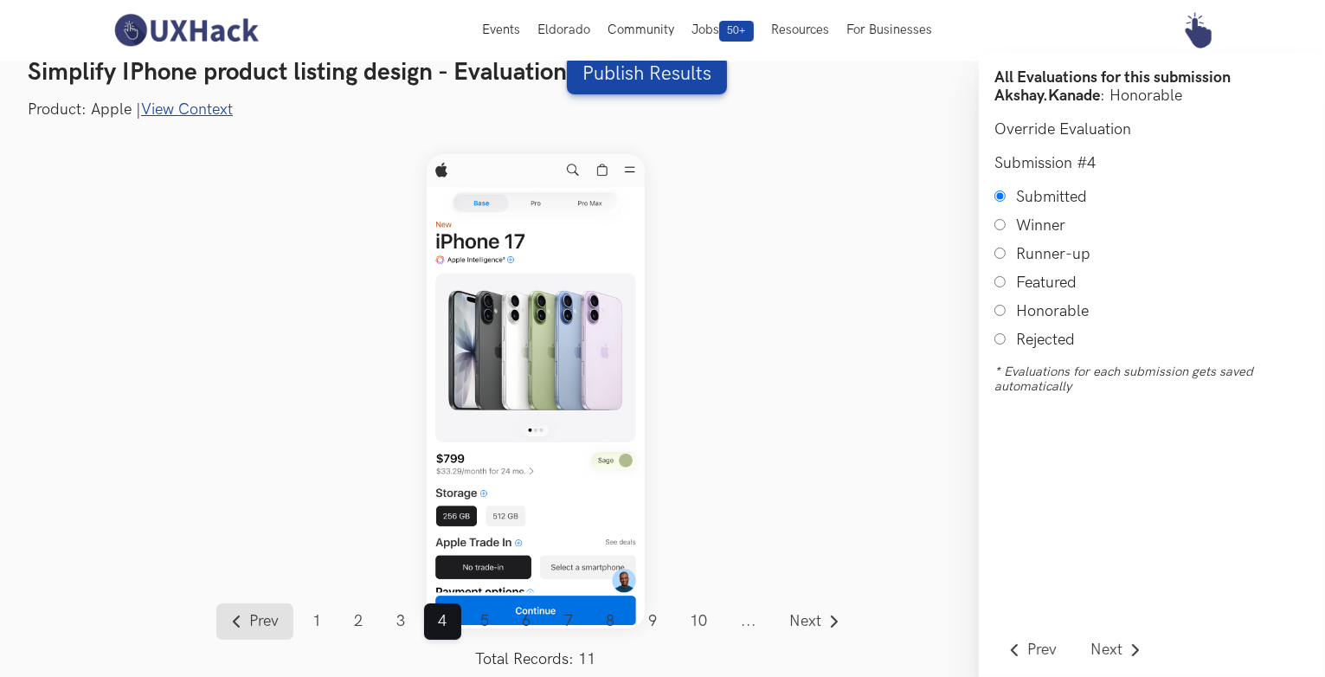
click at [248, 615] on link "Prev" at bounding box center [254, 621] width 77 height 36
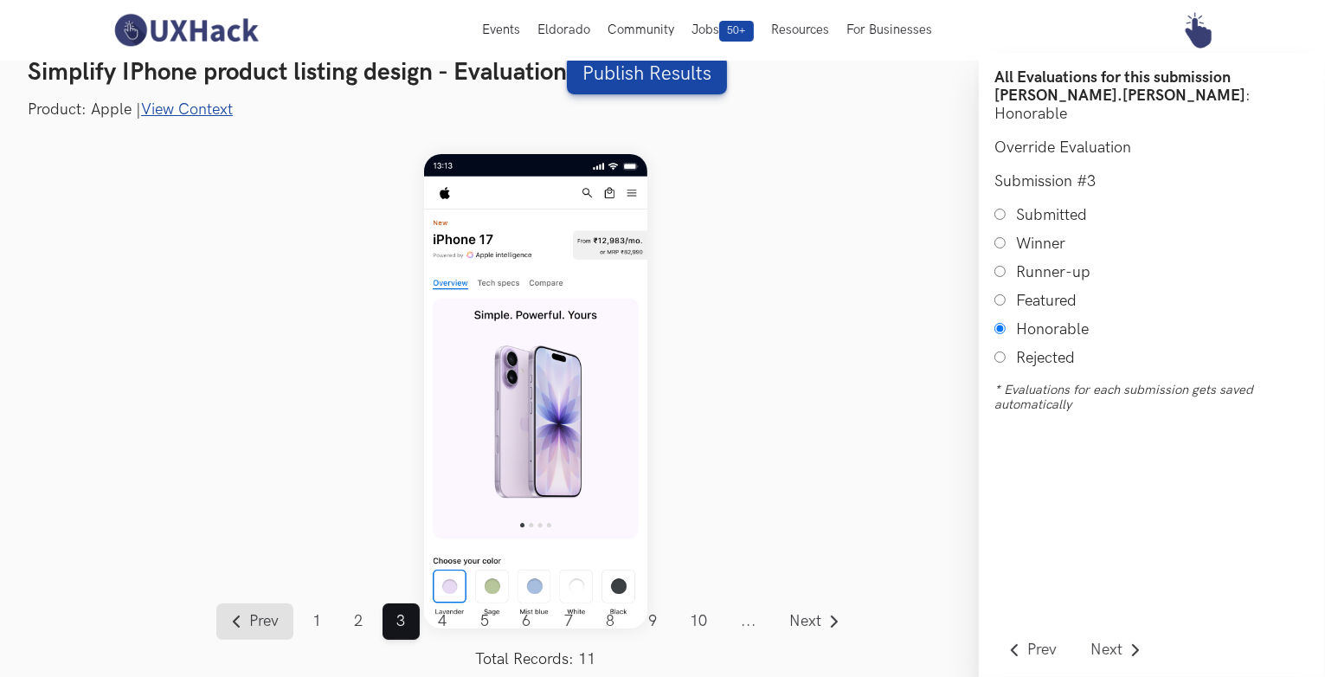
click at [248, 615] on link "Prev" at bounding box center [254, 621] width 77 height 36
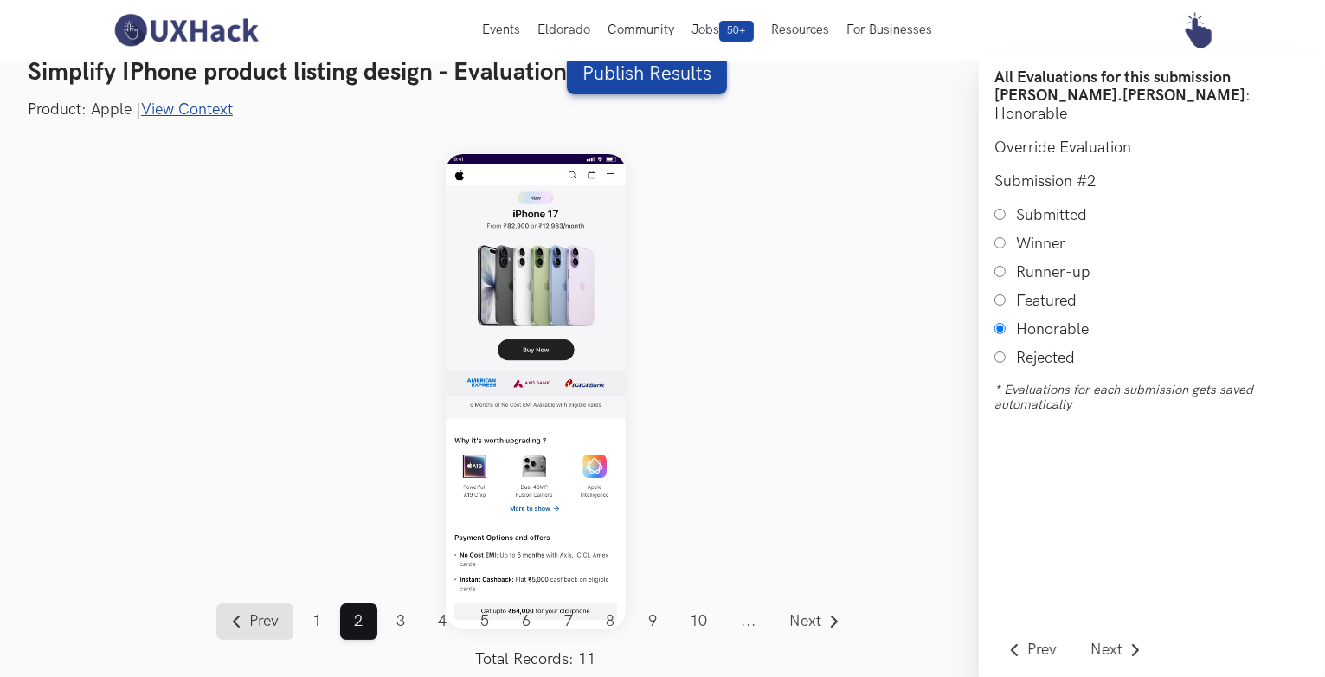
click at [248, 615] on link "Prev" at bounding box center [254, 621] width 77 height 36
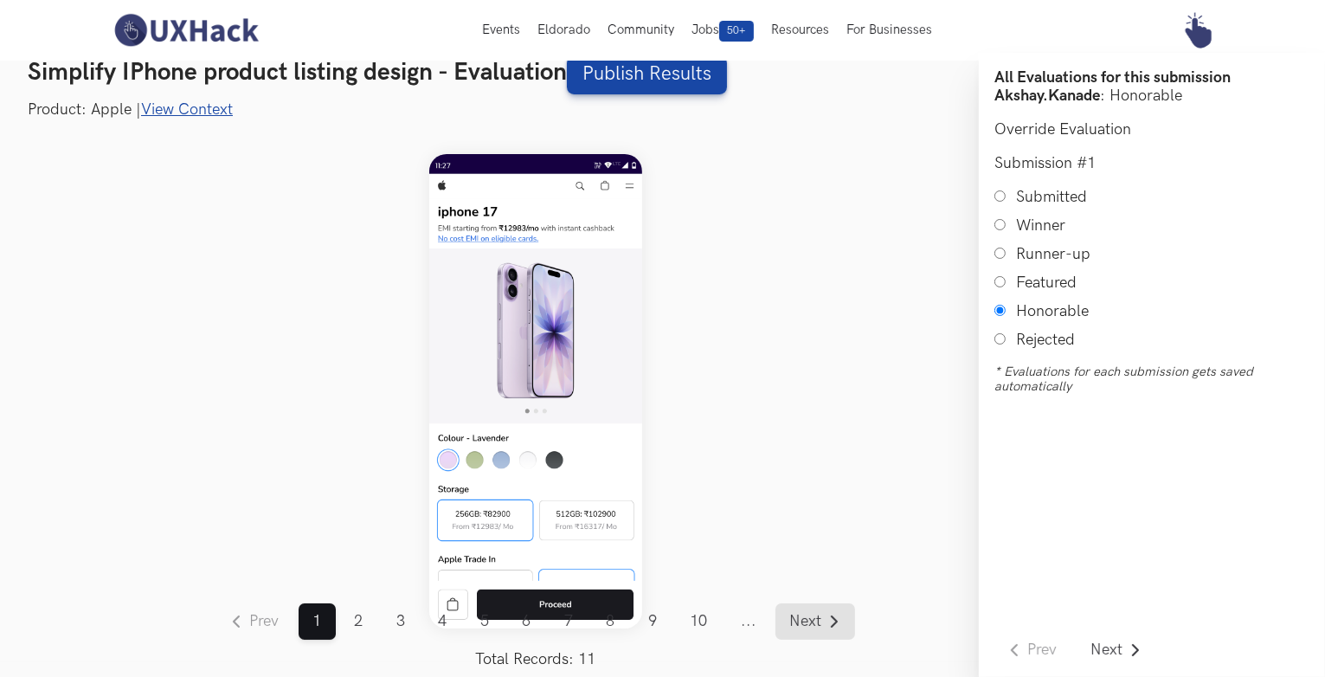
click at [816, 616] on span "Next" at bounding box center [806, 622] width 32 height 16
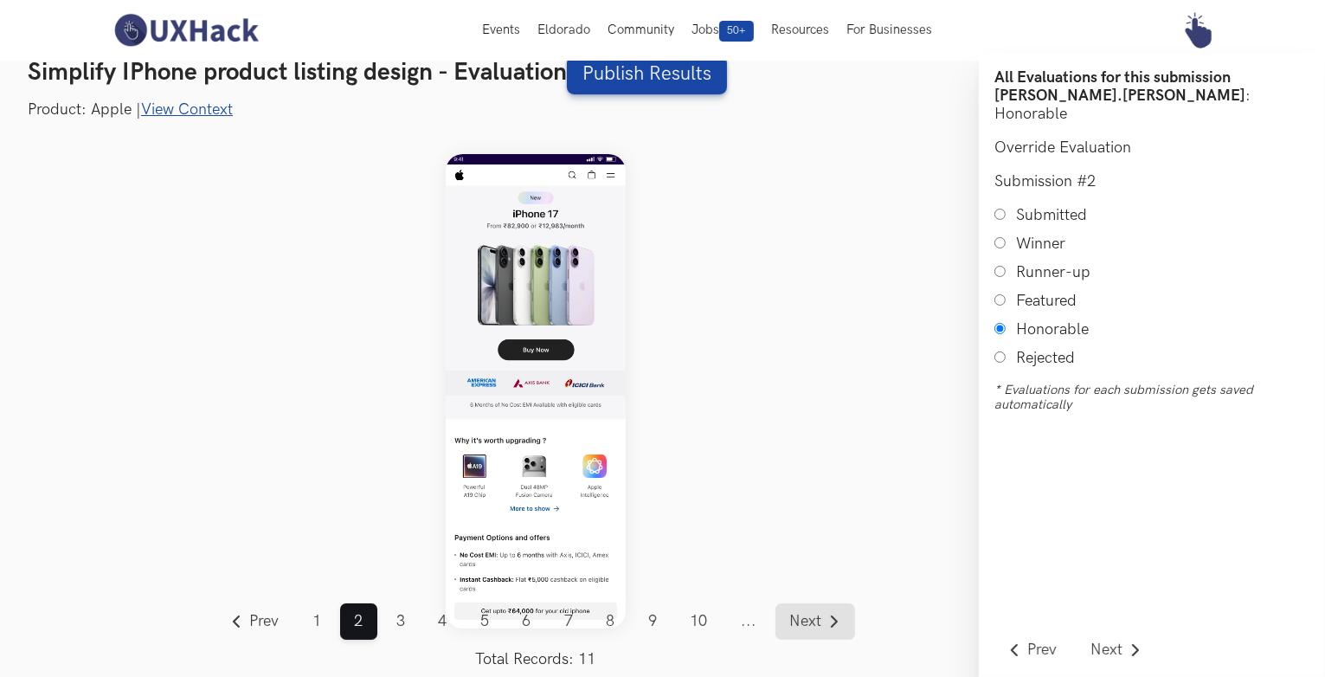
click at [816, 616] on span "Next" at bounding box center [806, 622] width 32 height 16
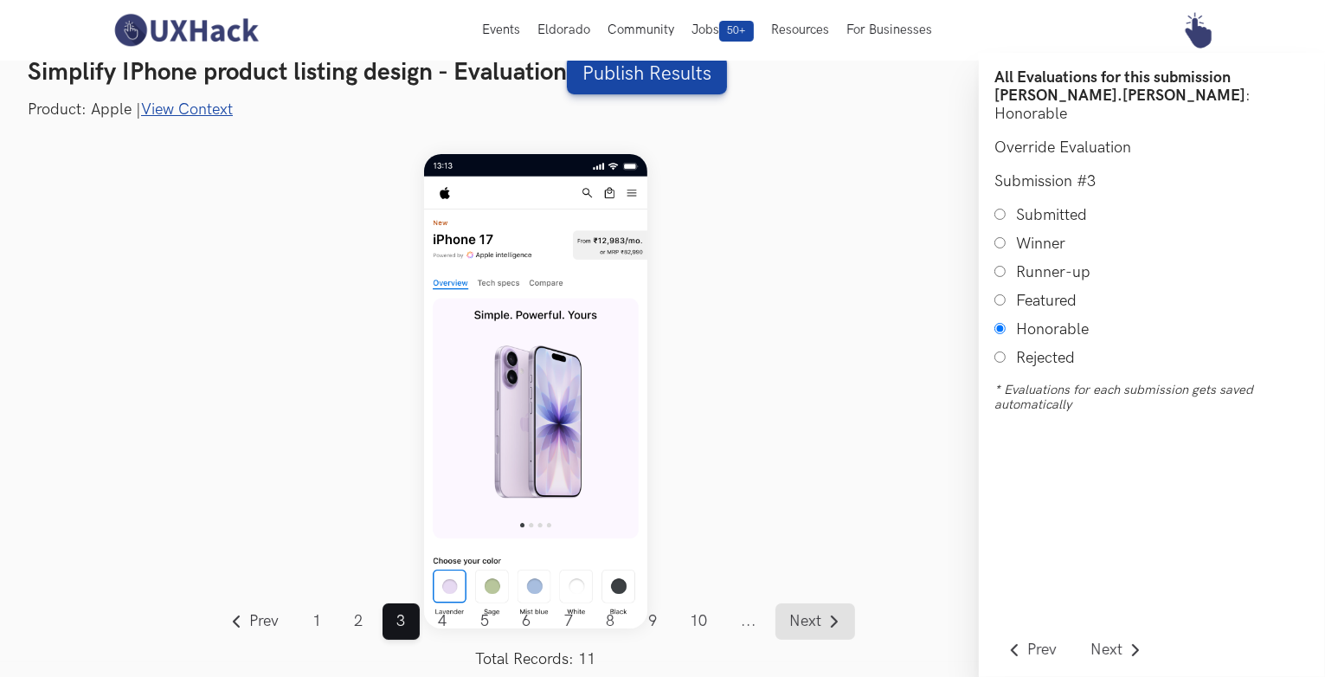
click at [816, 616] on span "Next" at bounding box center [806, 622] width 32 height 16
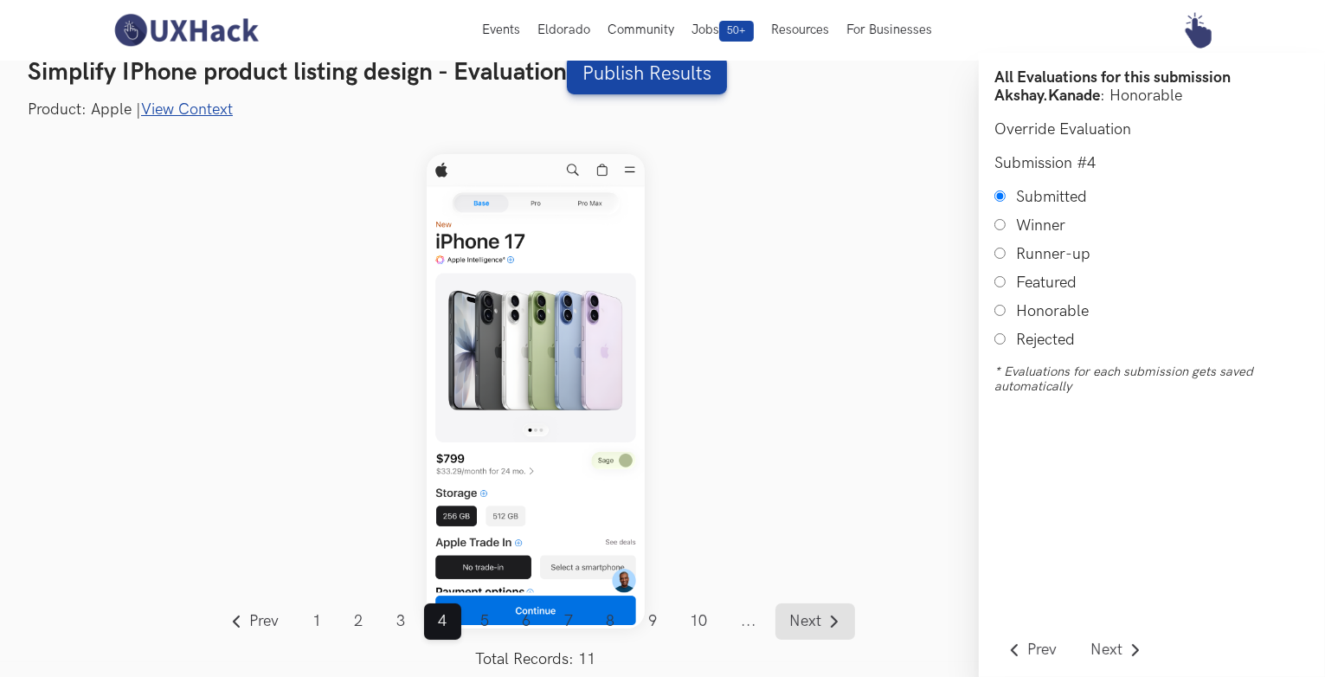
click at [816, 616] on span "Next" at bounding box center [806, 622] width 32 height 16
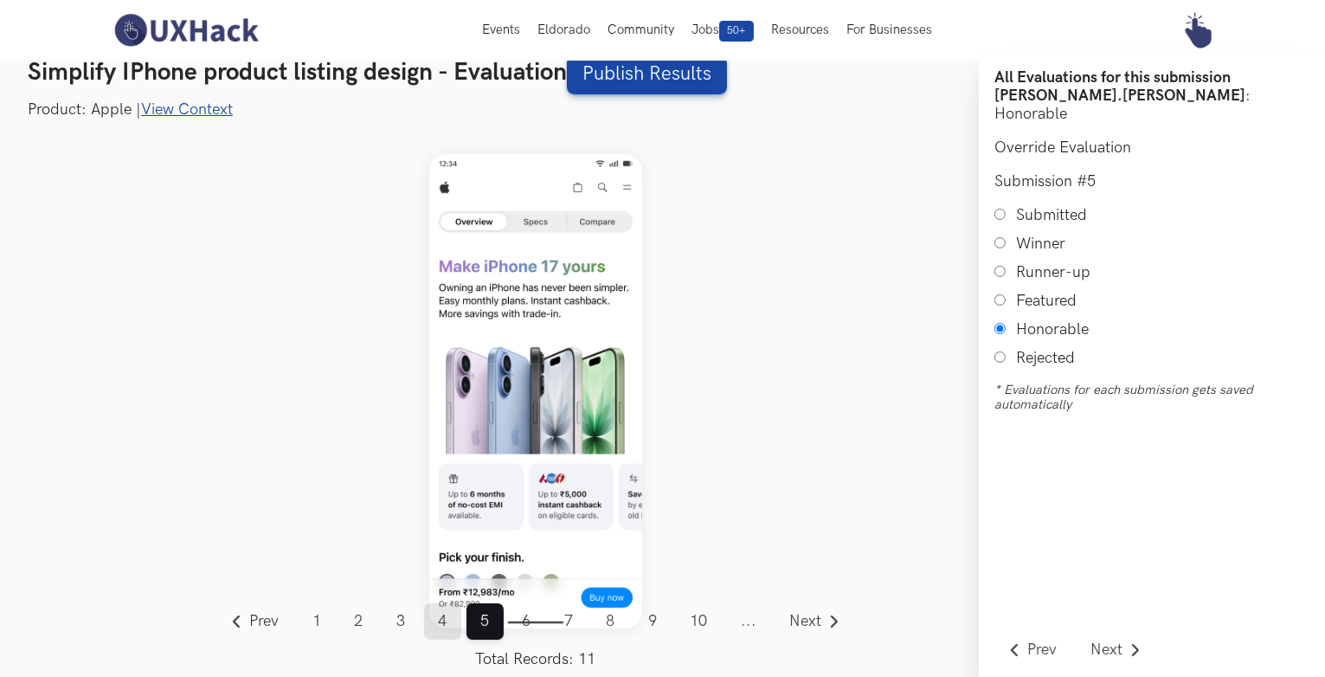
click at [443, 617] on link "4" at bounding box center [442, 621] width 37 height 36
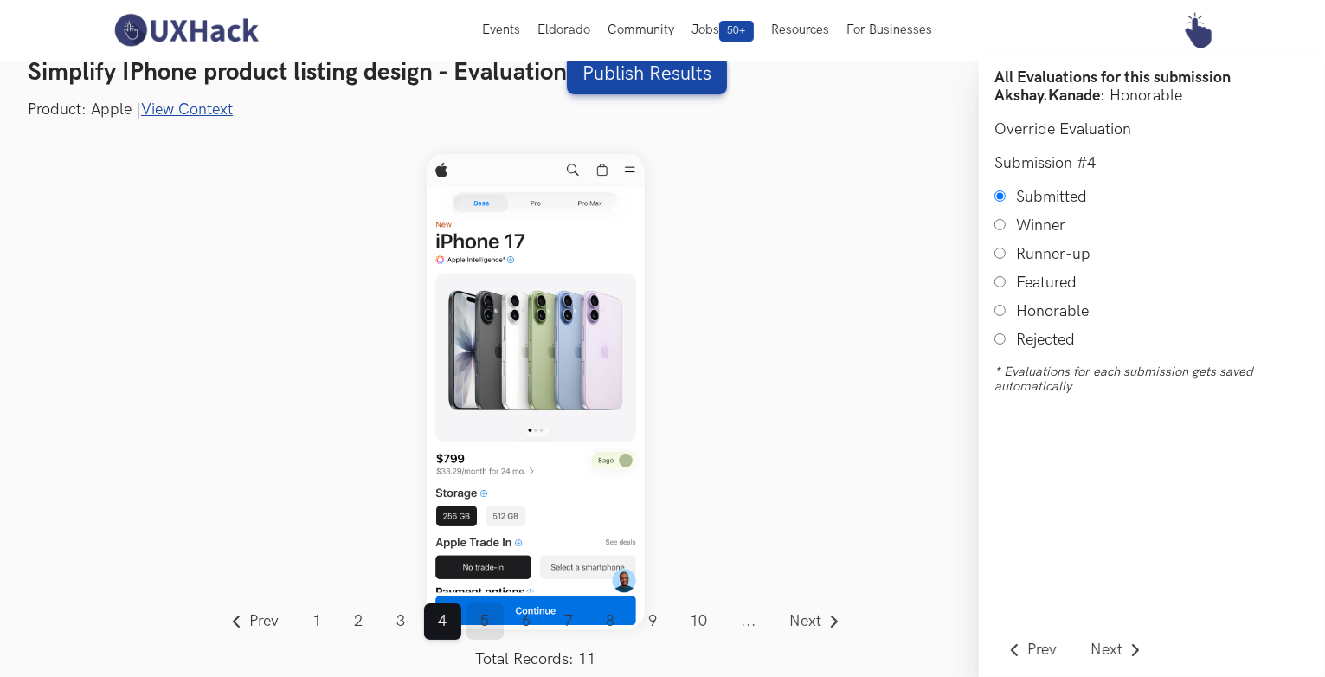
click at [481, 626] on link "5" at bounding box center [485, 621] width 37 height 36
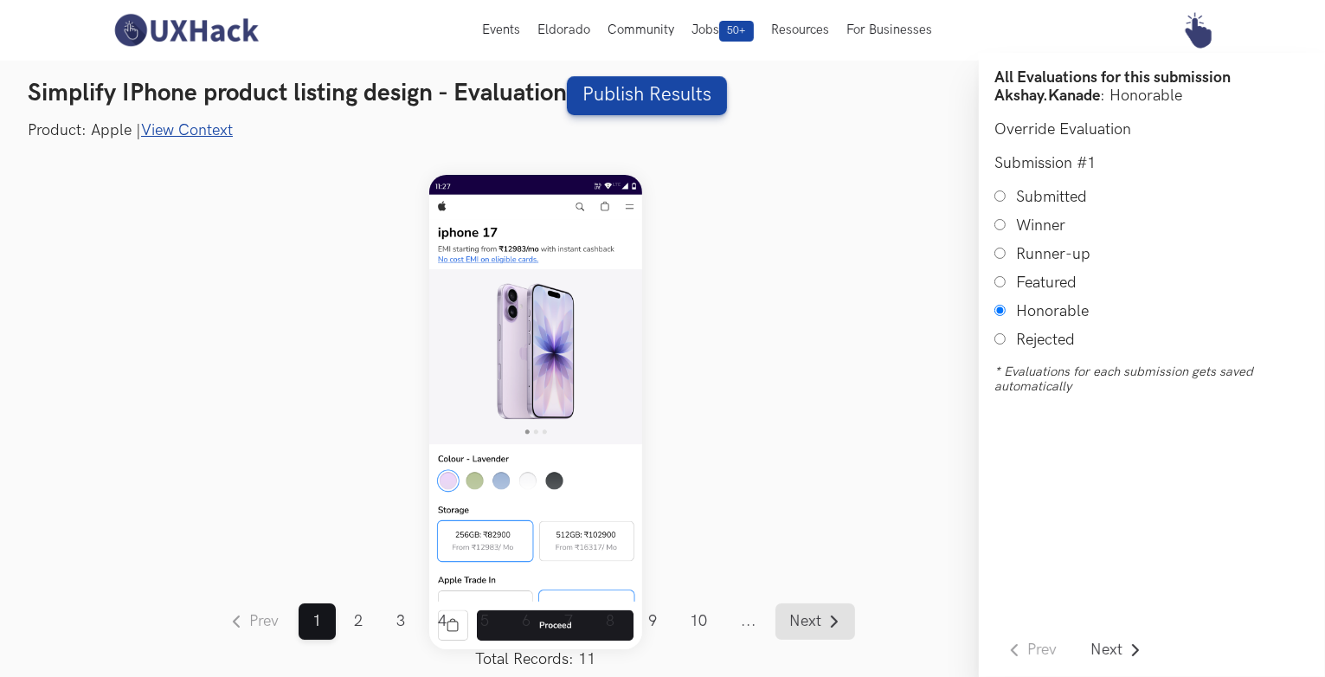
click at [803, 615] on span "Next" at bounding box center [806, 622] width 32 height 16
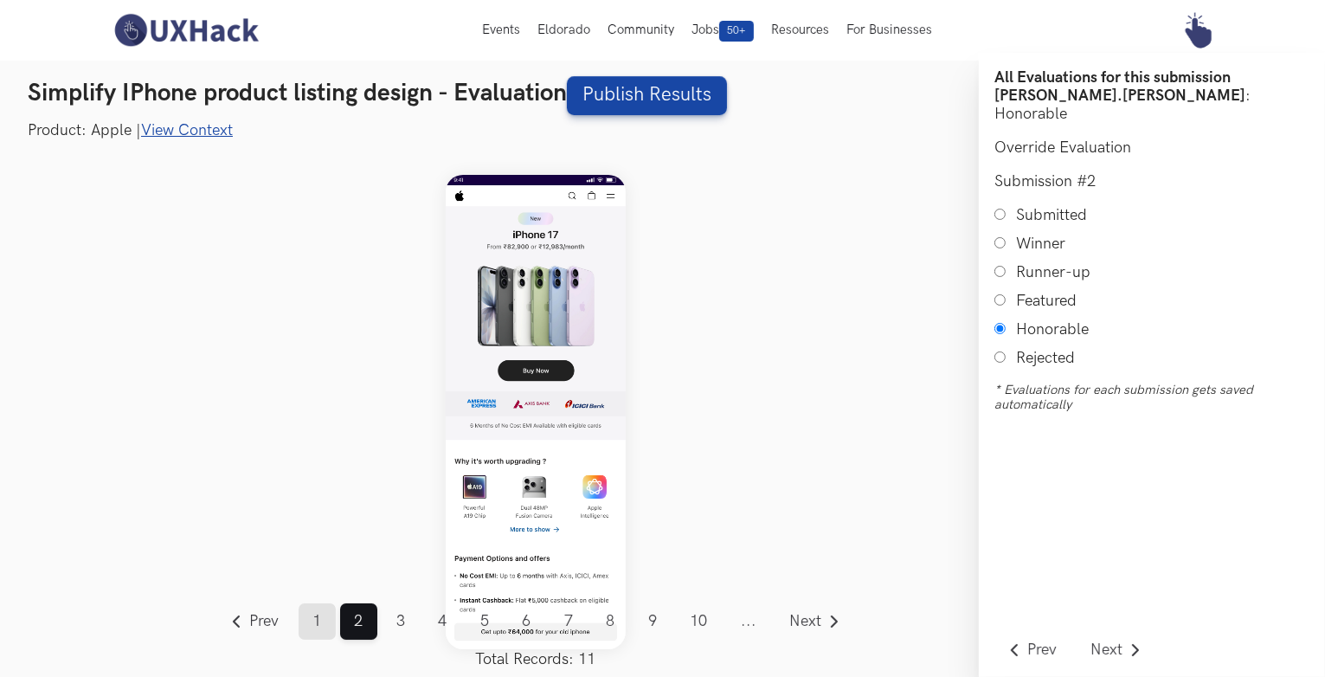
click at [319, 625] on link "1" at bounding box center [317, 621] width 37 height 36
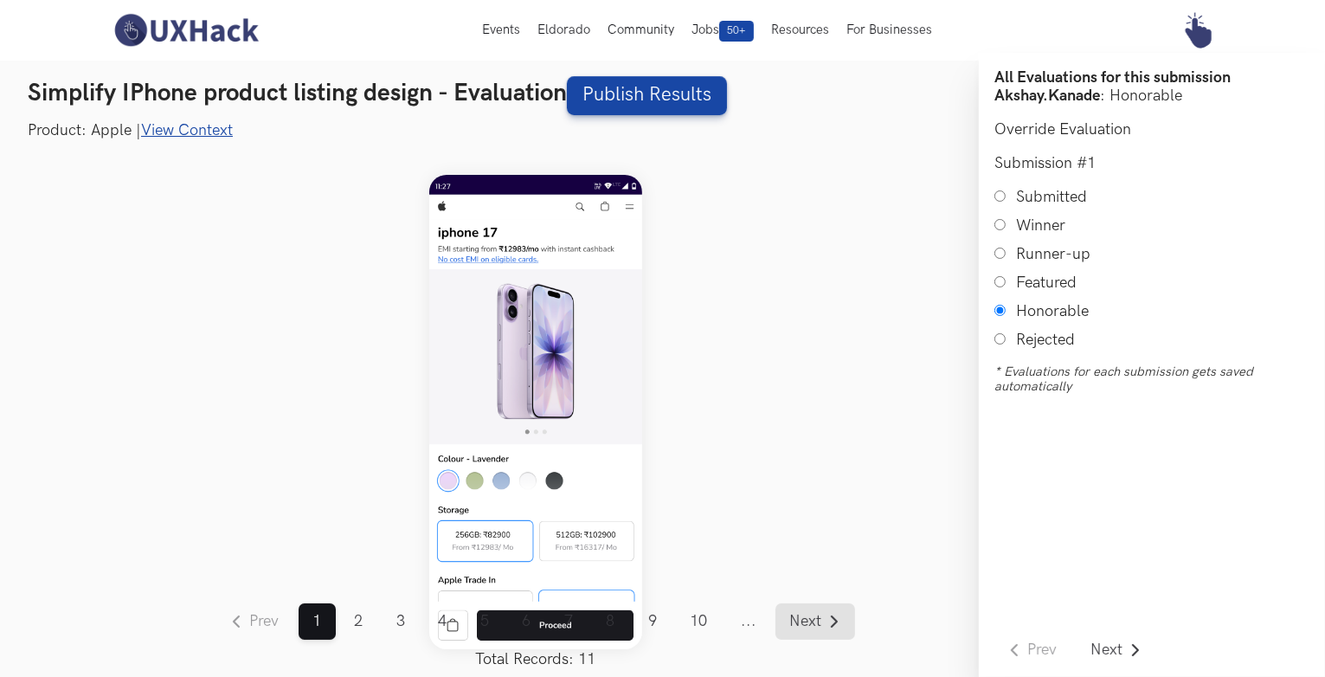
click at [805, 629] on span "Next" at bounding box center [806, 622] width 32 height 16
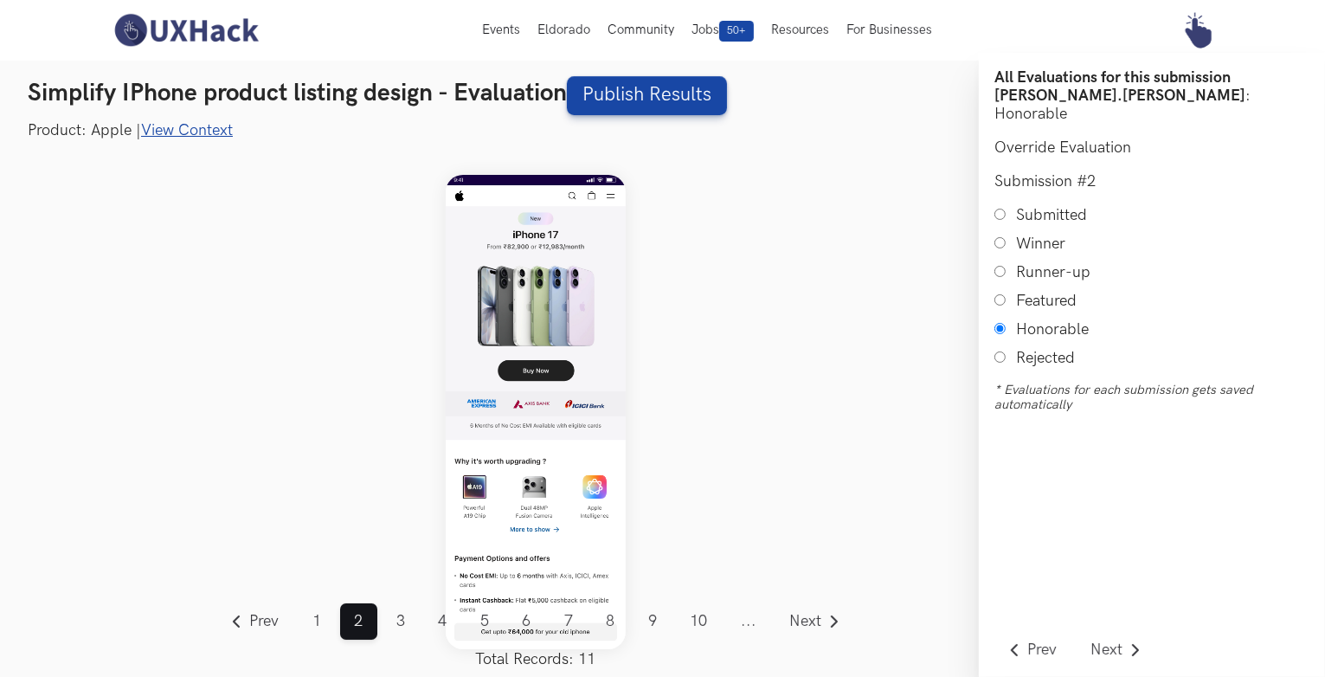
click at [997, 209] on input "Submitted" at bounding box center [1000, 214] width 11 height 11
radio input "true"
click at [800, 612] on link "Next" at bounding box center [816, 621] width 80 height 36
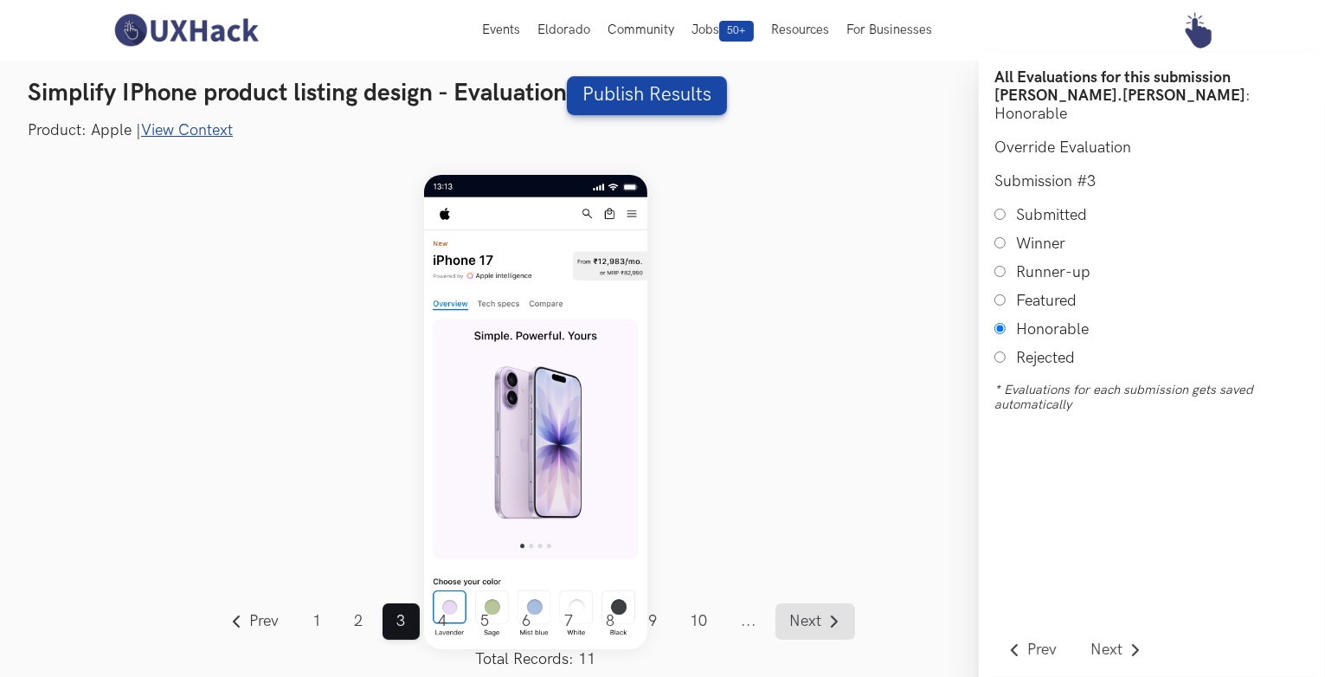
click at [814, 634] on link "Next" at bounding box center [816, 621] width 80 height 36
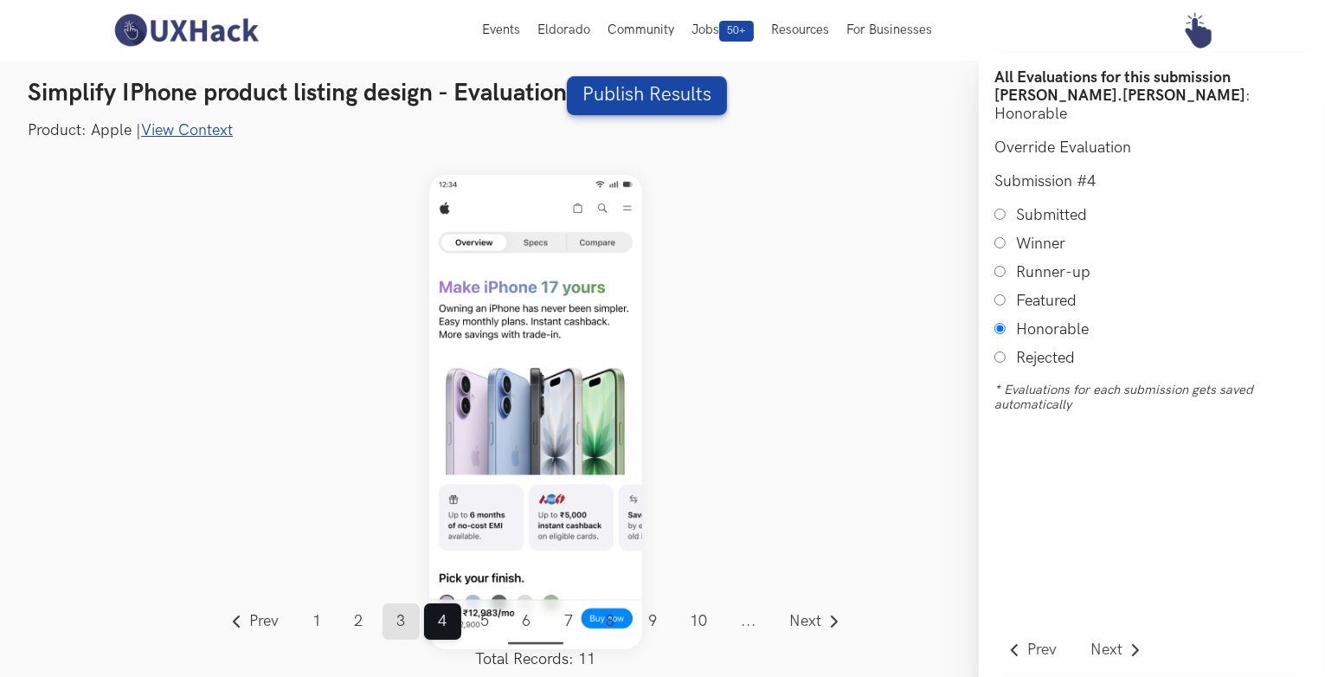
click at [398, 629] on link "3" at bounding box center [401, 621] width 37 height 36
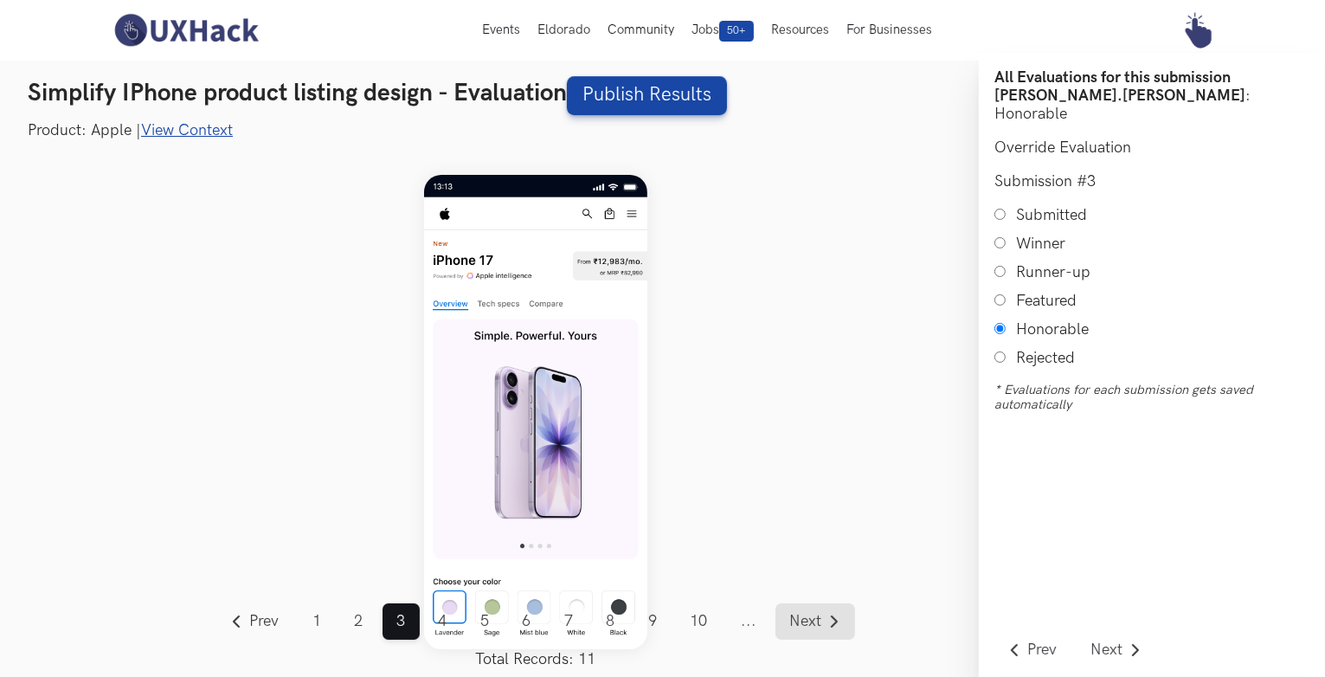
click at [800, 611] on link "Next" at bounding box center [816, 621] width 80 height 36
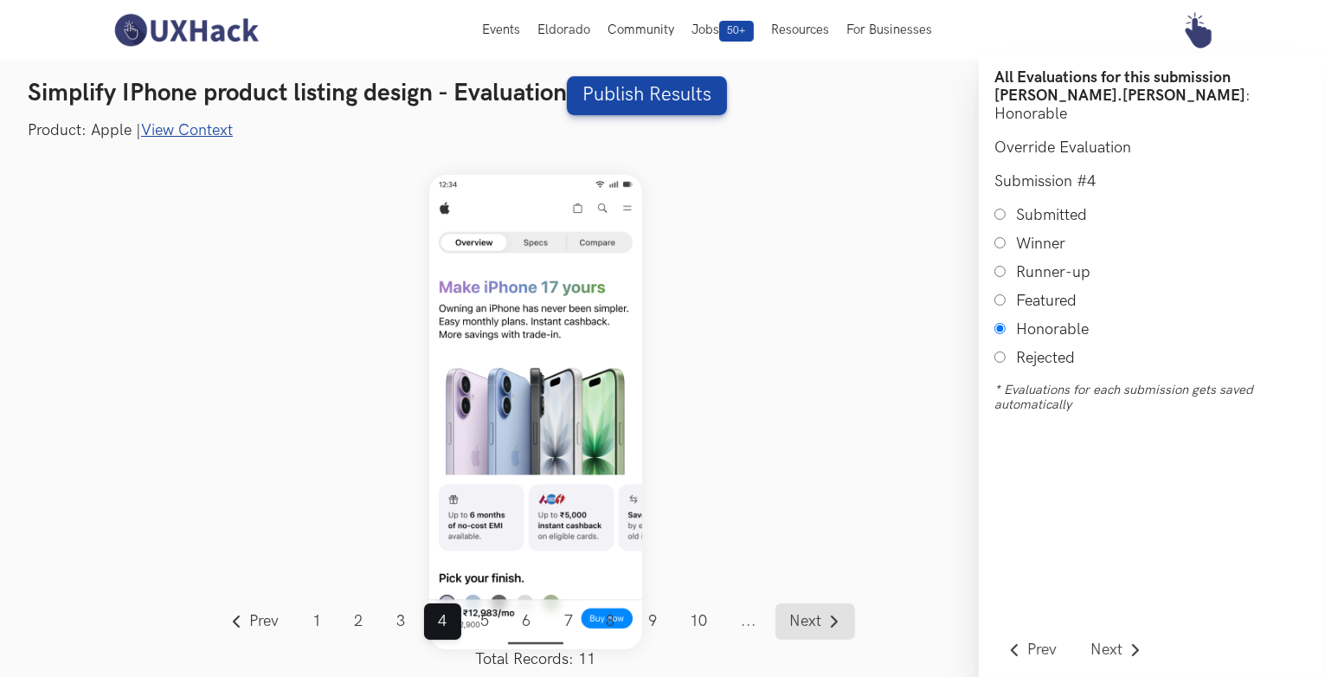
click at [800, 611] on link "Next" at bounding box center [816, 621] width 80 height 36
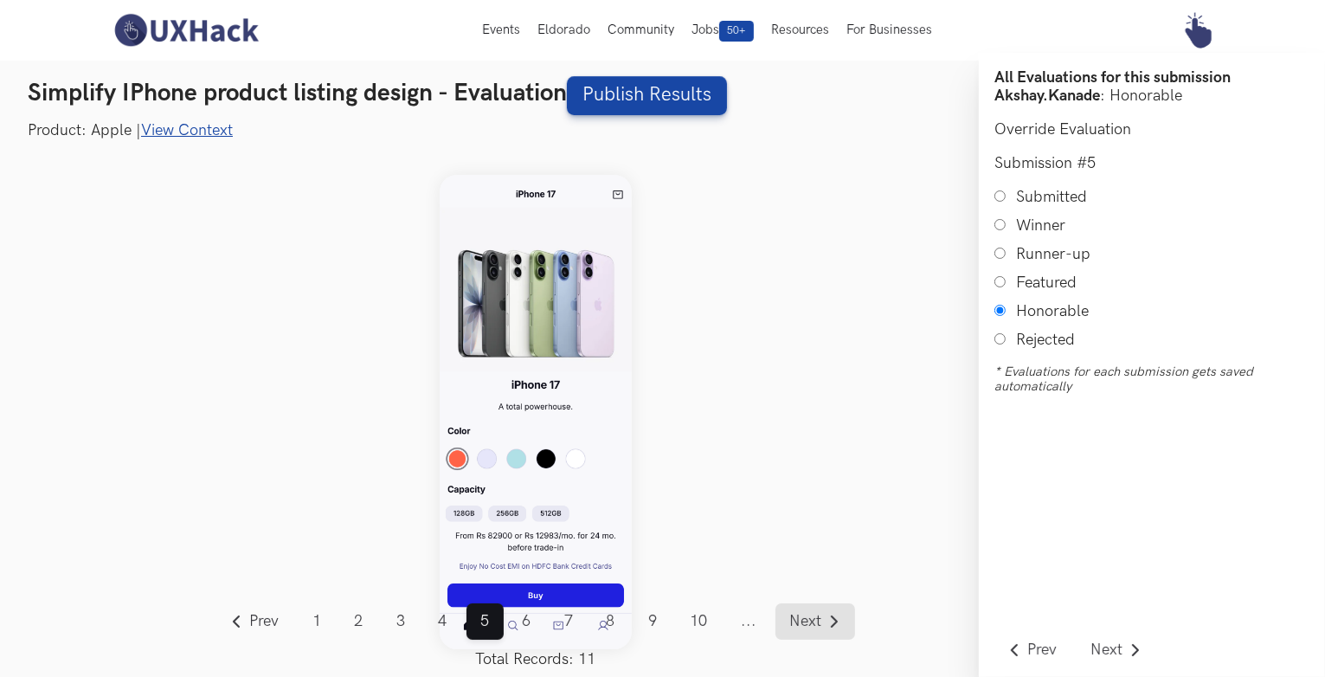
click at [812, 619] on span "Next" at bounding box center [806, 622] width 32 height 16
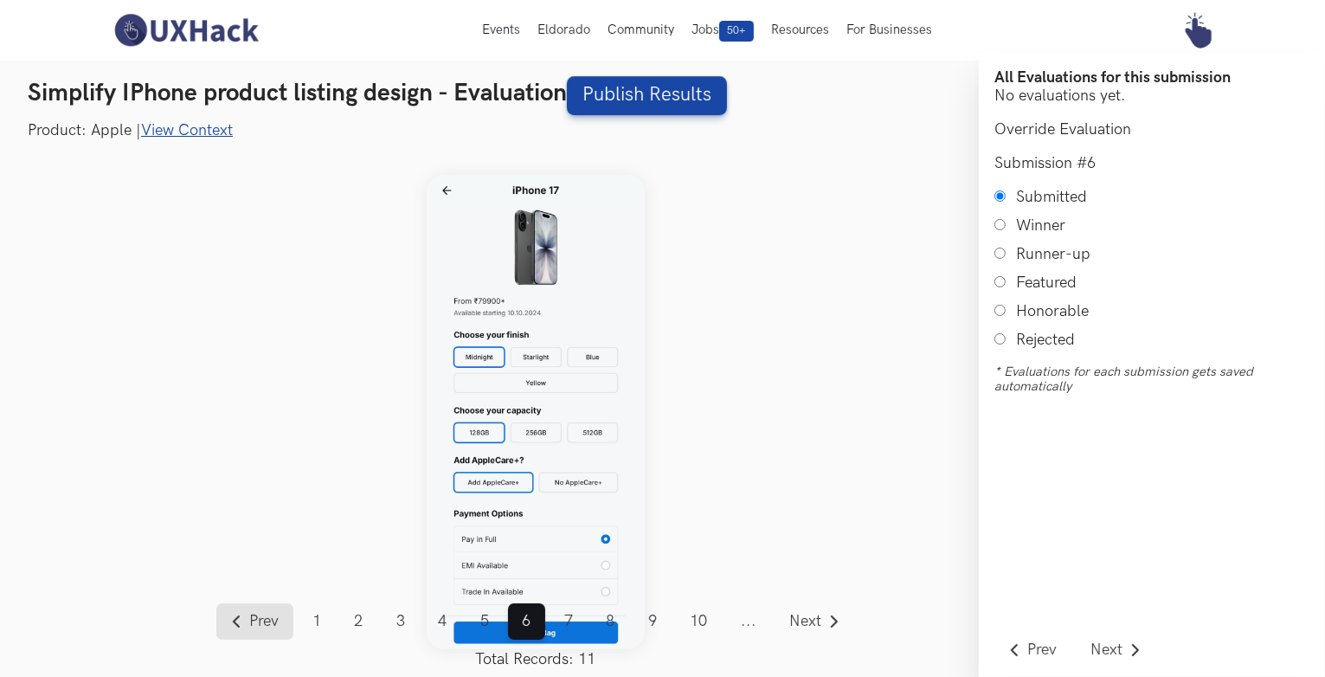
click at [250, 609] on link "Prev" at bounding box center [254, 621] width 77 height 36
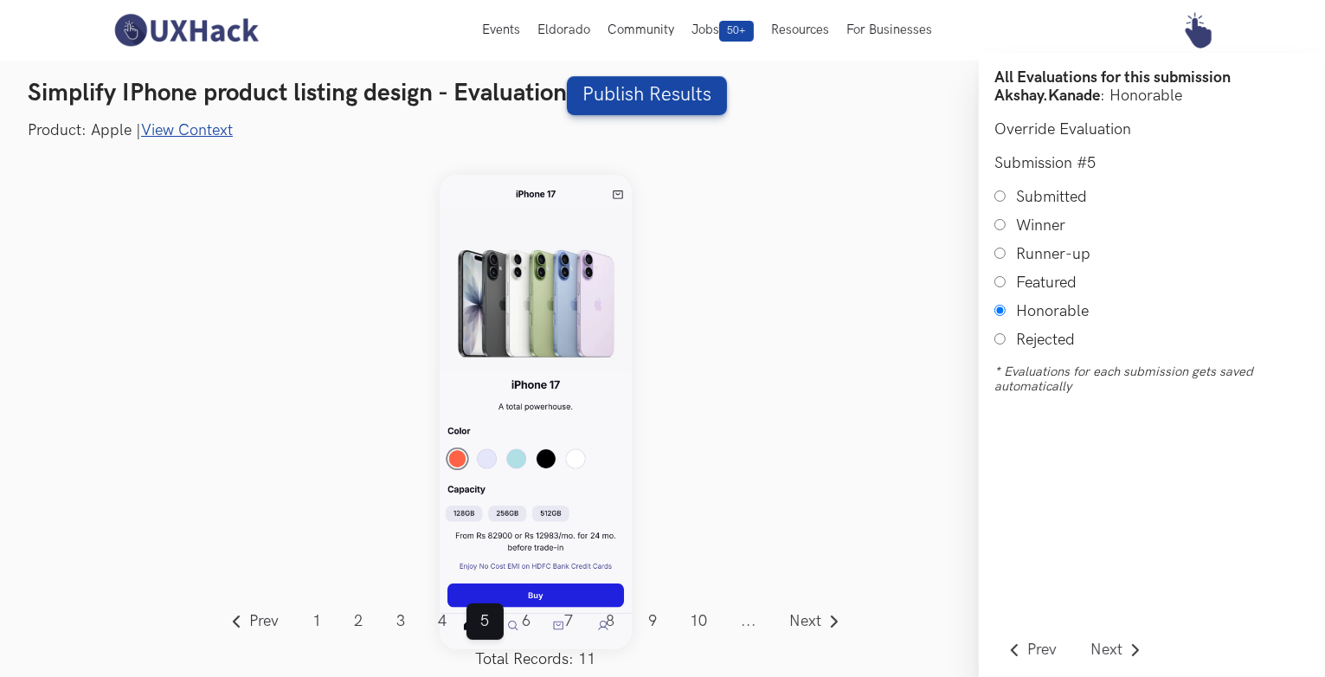
click at [1000, 197] on input "Submitted" at bounding box center [1000, 195] width 11 height 11
radio input "true"
click at [533, 617] on link "6" at bounding box center [526, 621] width 37 height 36
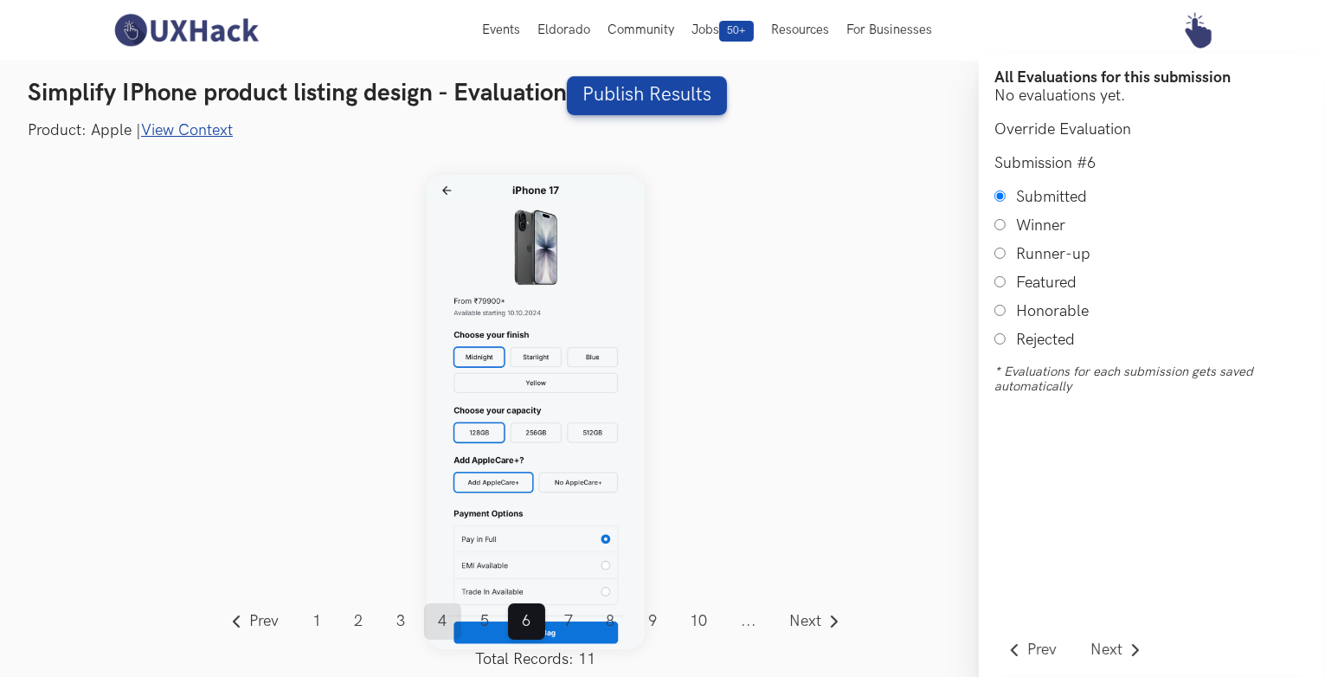
click at [446, 626] on link "4" at bounding box center [442, 621] width 37 height 36
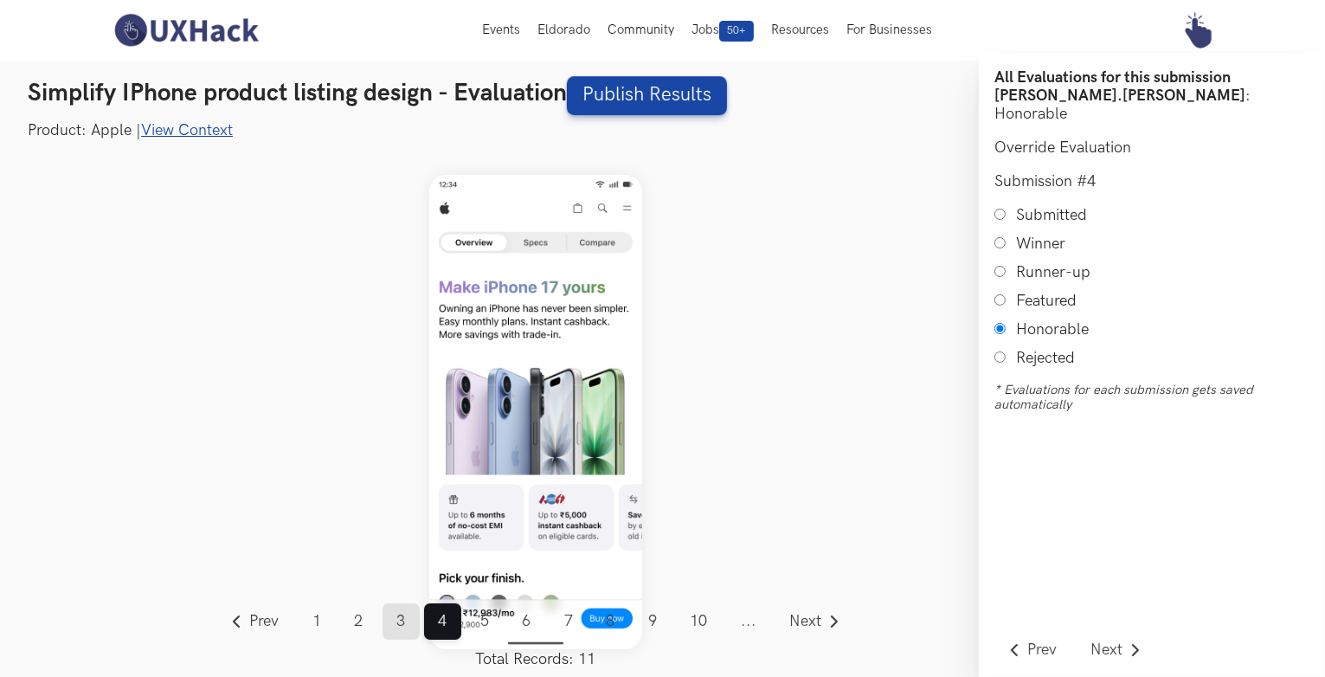
click at [390, 626] on link "3" at bounding box center [401, 621] width 37 height 36
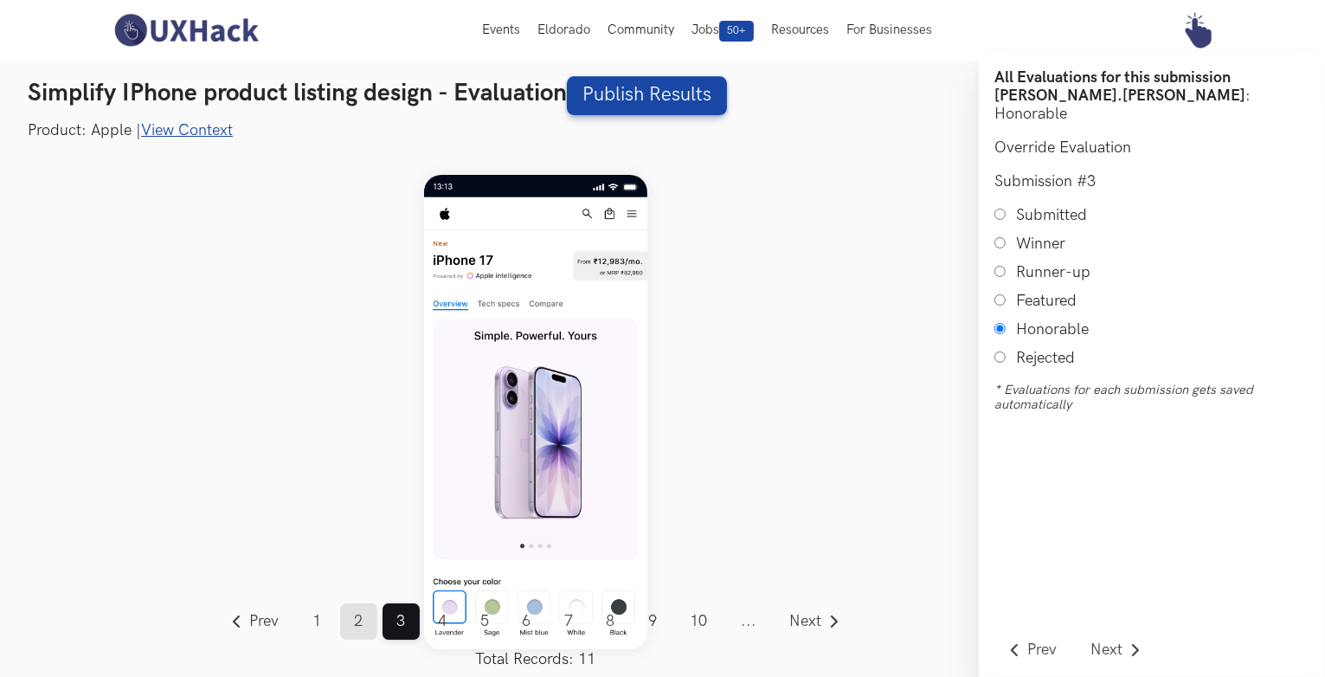
click at [362, 628] on link "2" at bounding box center [358, 621] width 37 height 36
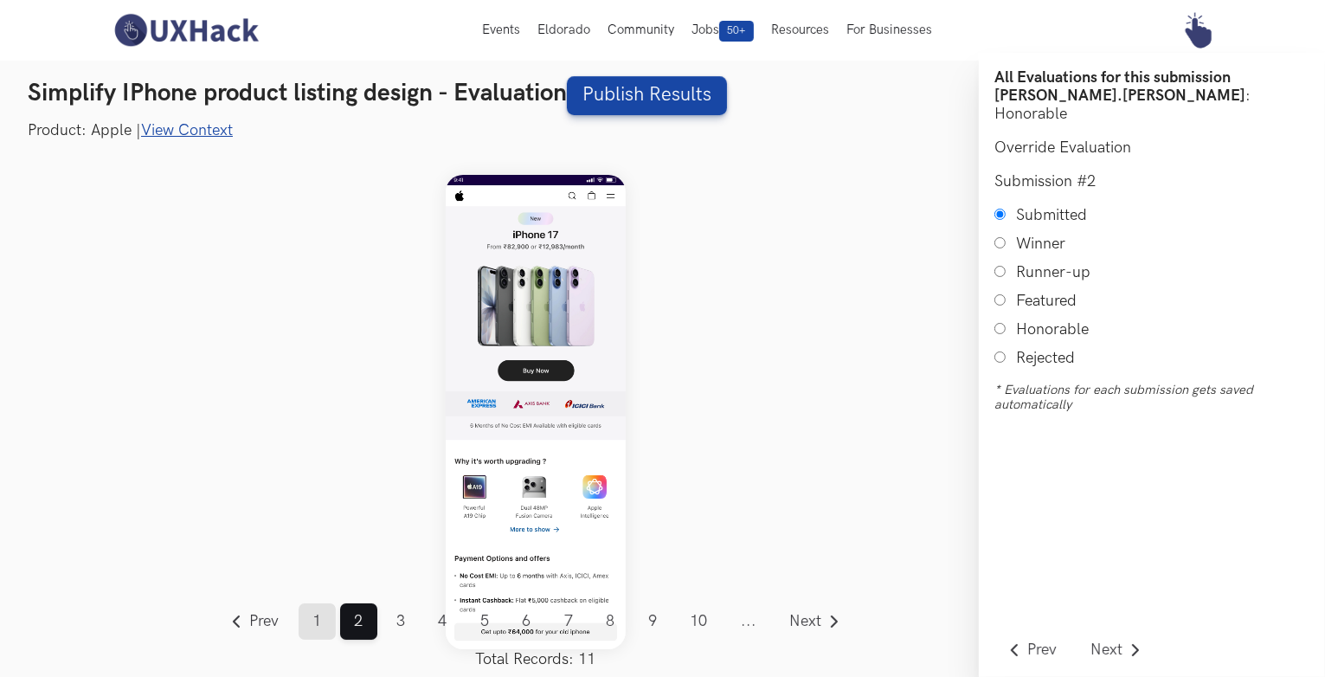
click at [332, 626] on link "1" at bounding box center [317, 621] width 37 height 36
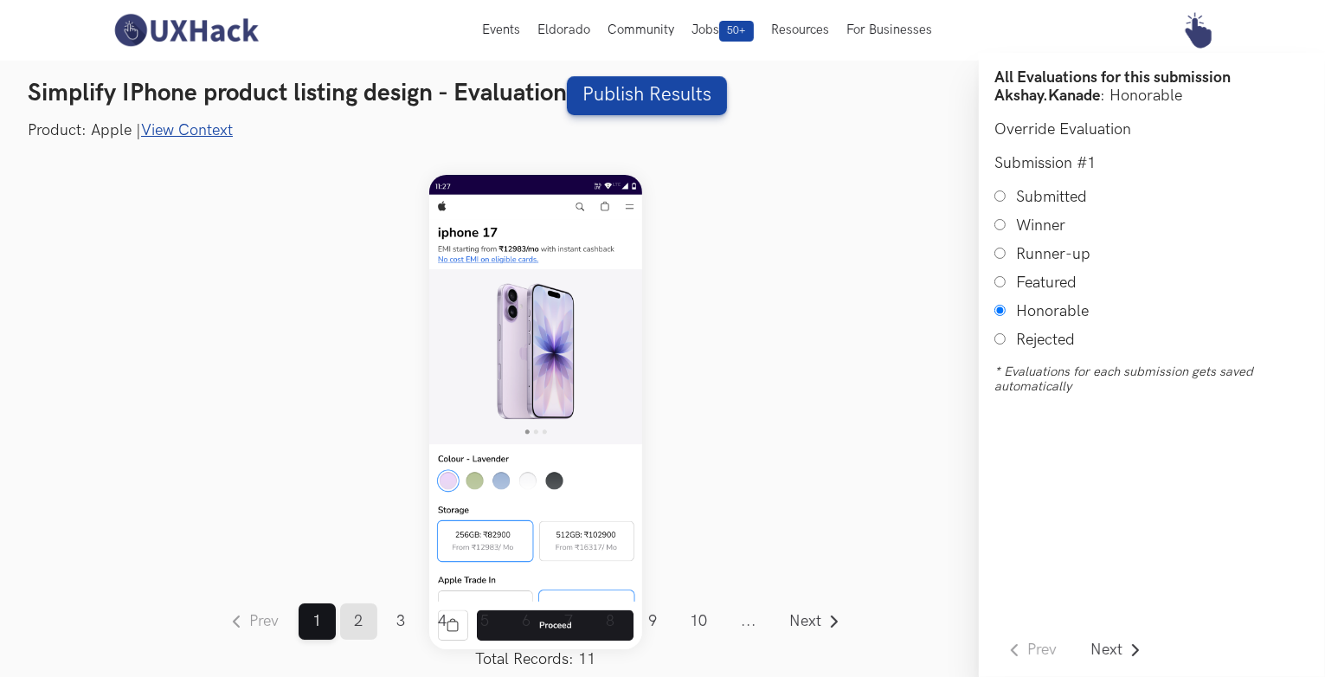
click at [359, 624] on link "2" at bounding box center [358, 621] width 37 height 36
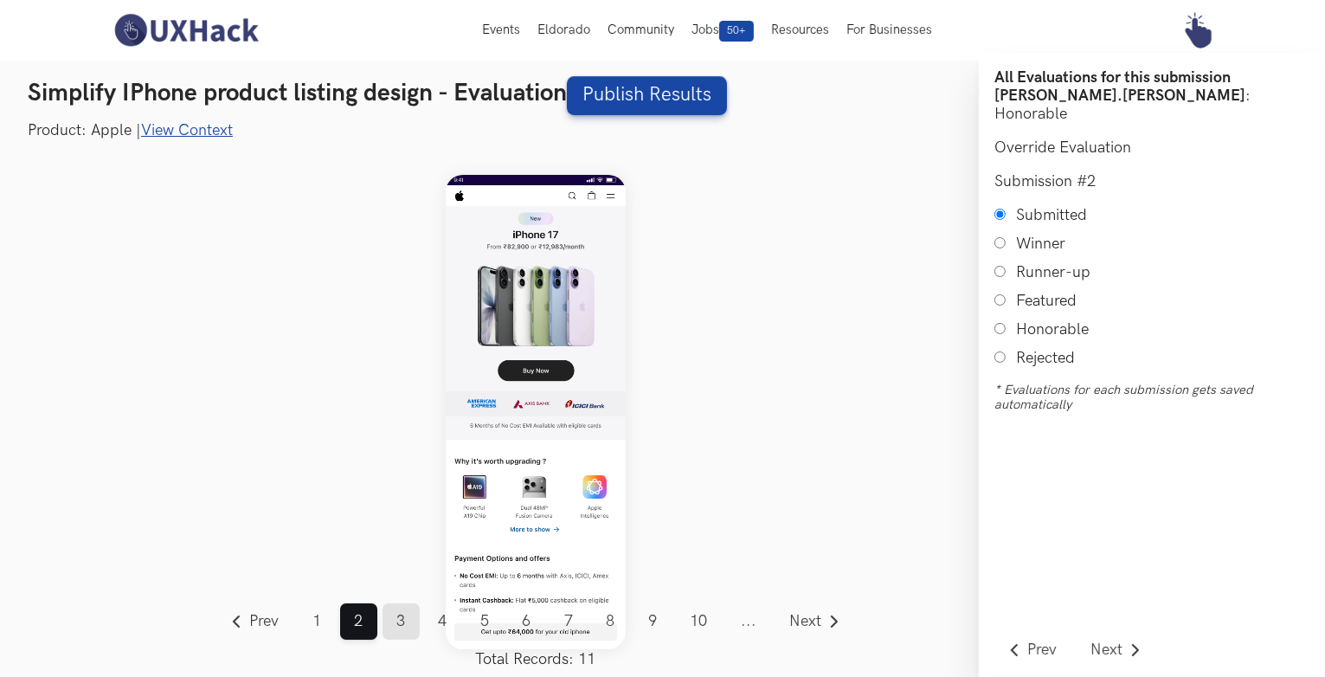
click at [407, 621] on link "3" at bounding box center [401, 621] width 37 height 36
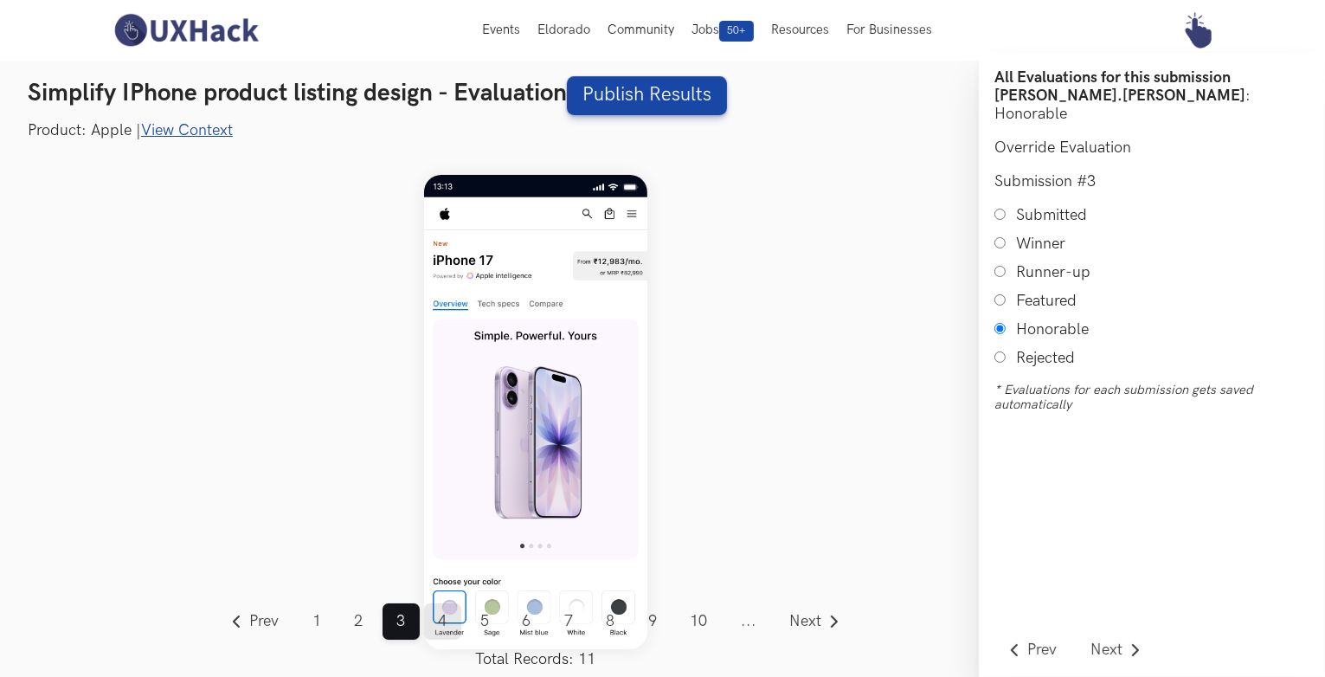
click at [442, 620] on link "4" at bounding box center [442, 621] width 37 height 36
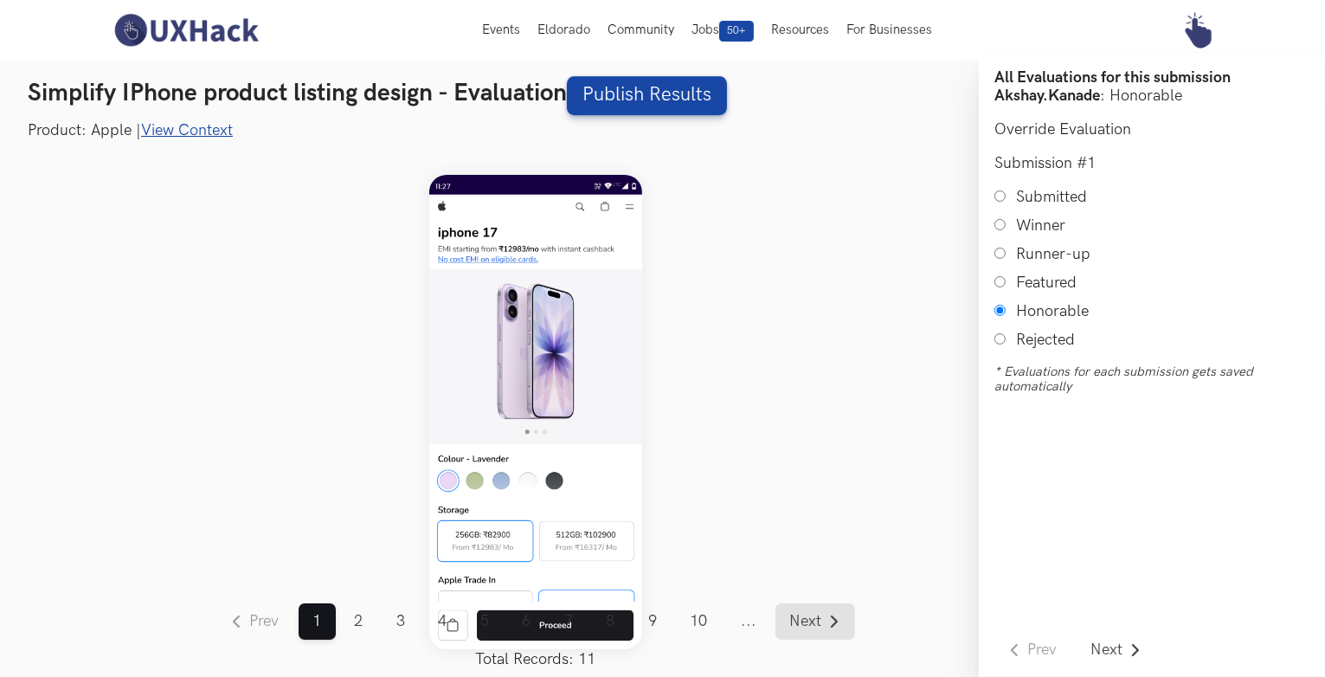
click at [803, 615] on span "Next" at bounding box center [806, 622] width 32 height 16
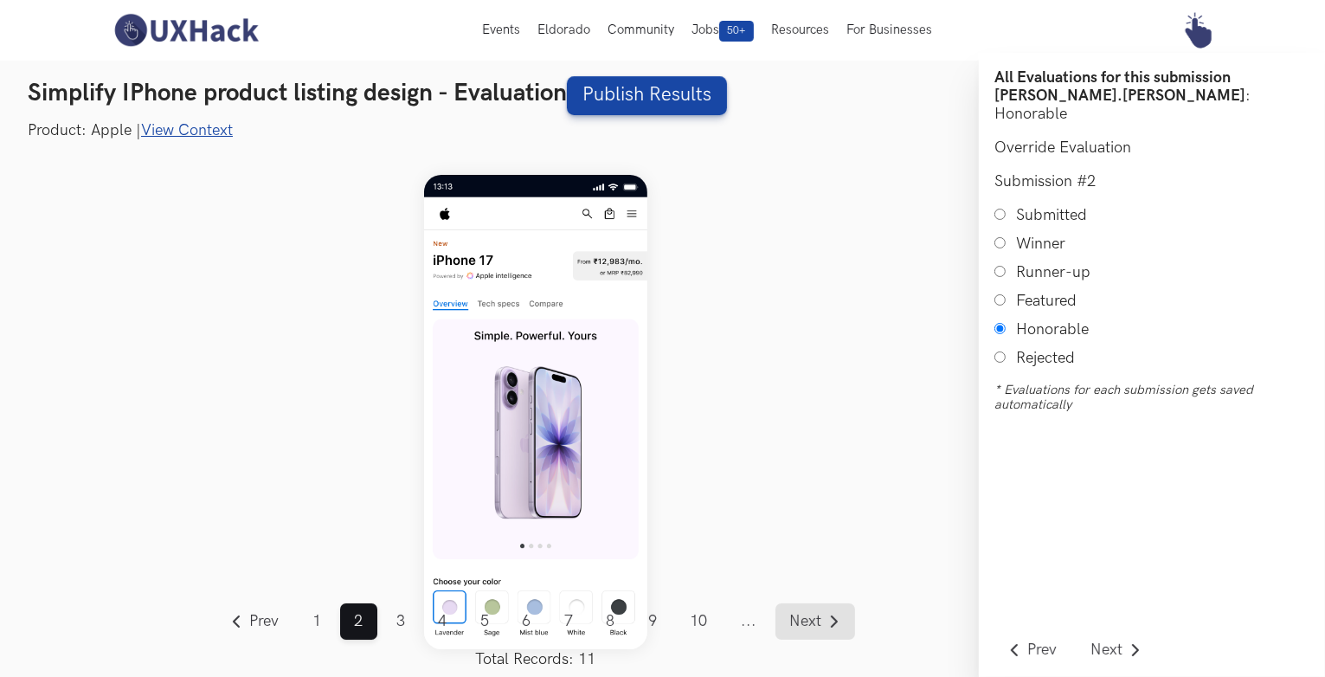
click at [803, 615] on span "Next" at bounding box center [806, 622] width 32 height 16
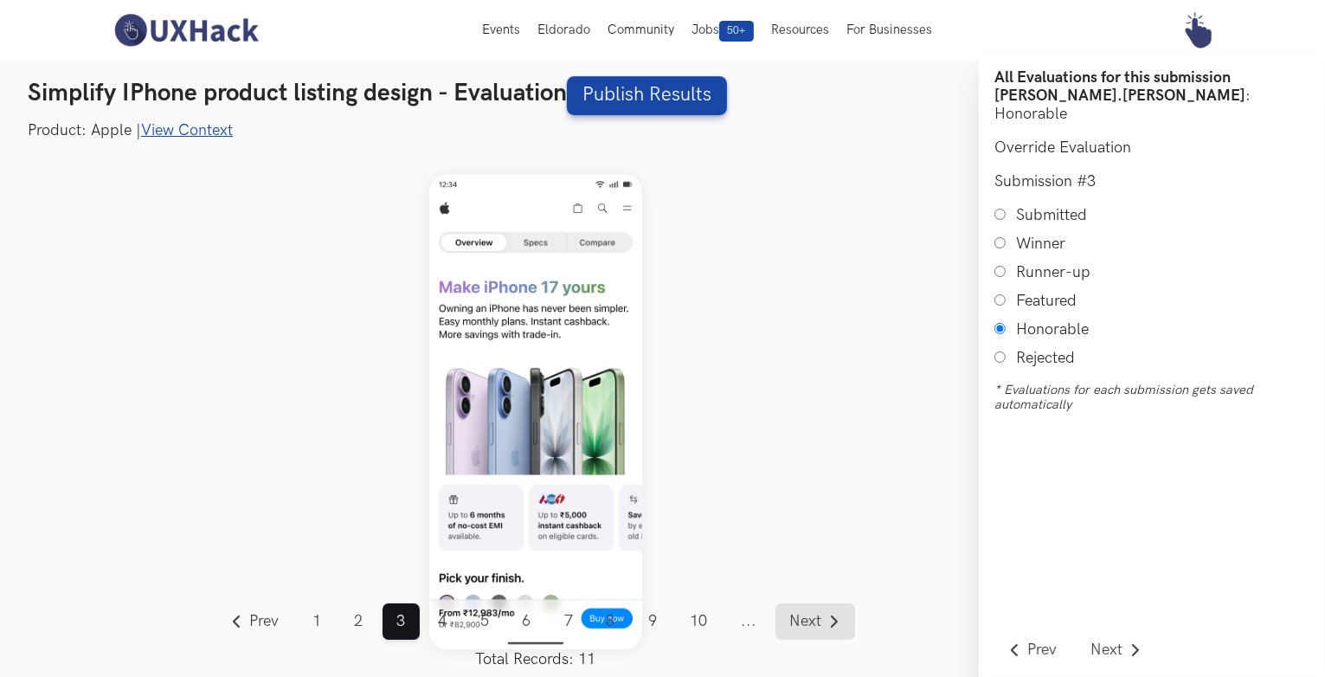
click at [803, 615] on span "Next" at bounding box center [806, 622] width 32 height 16
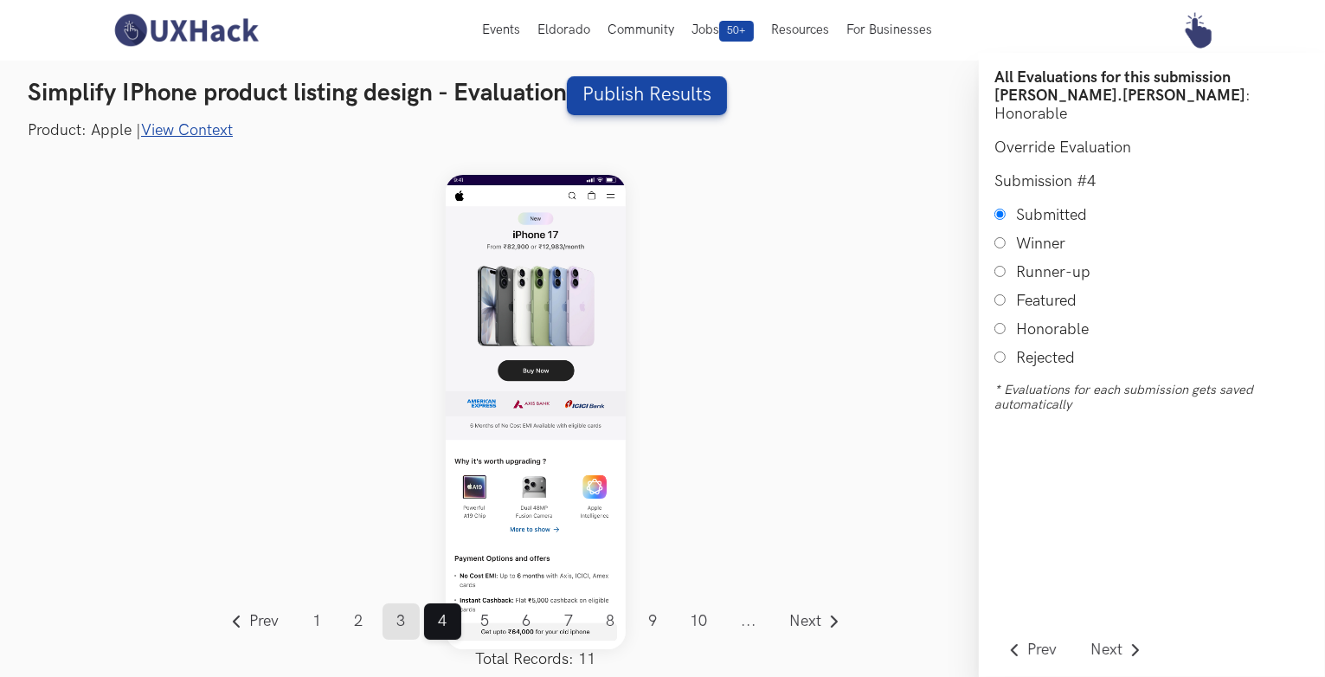
click at [390, 626] on link "3" at bounding box center [401, 621] width 37 height 36
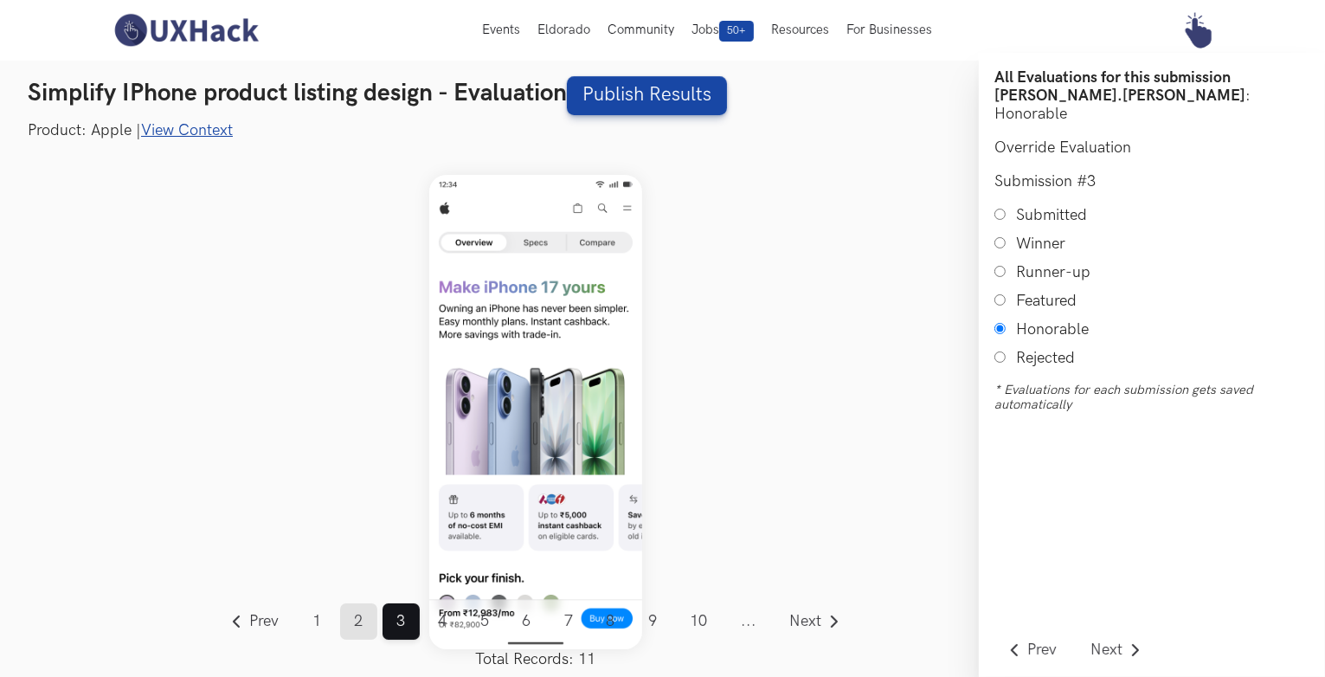
click at [364, 617] on link "2" at bounding box center [358, 621] width 37 height 36
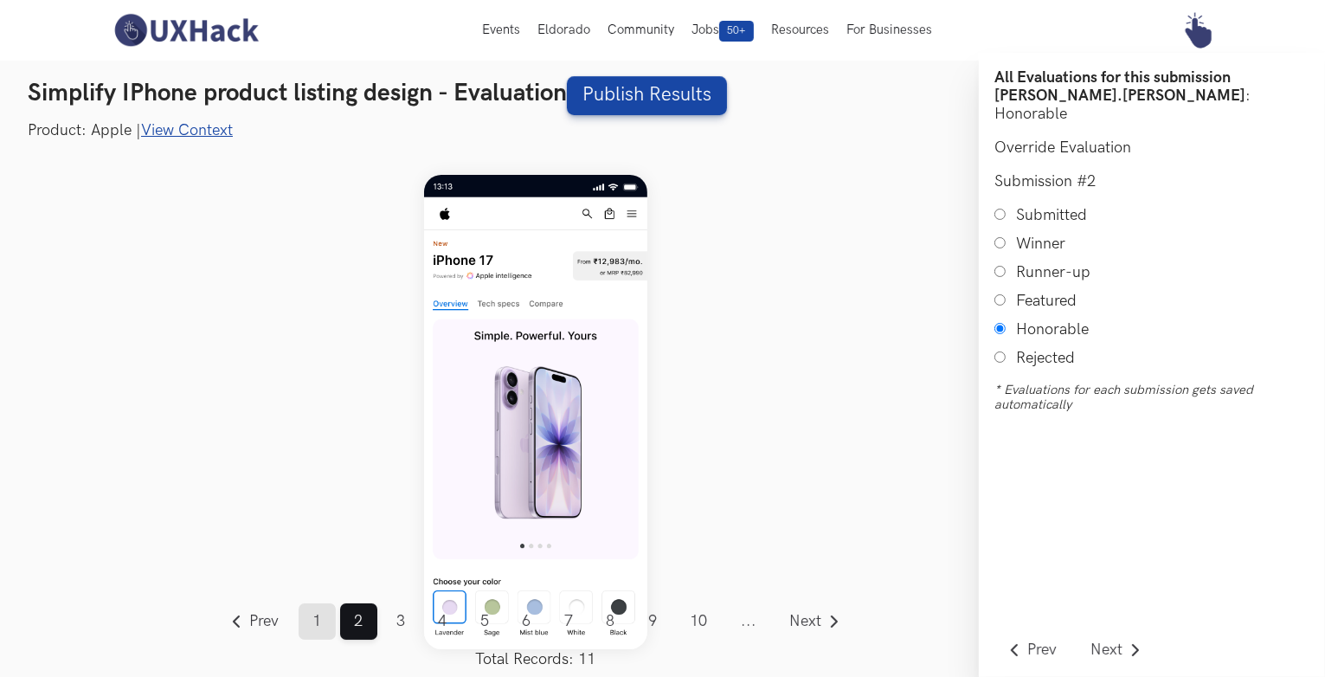
click at [306, 621] on link "1" at bounding box center [317, 621] width 37 height 36
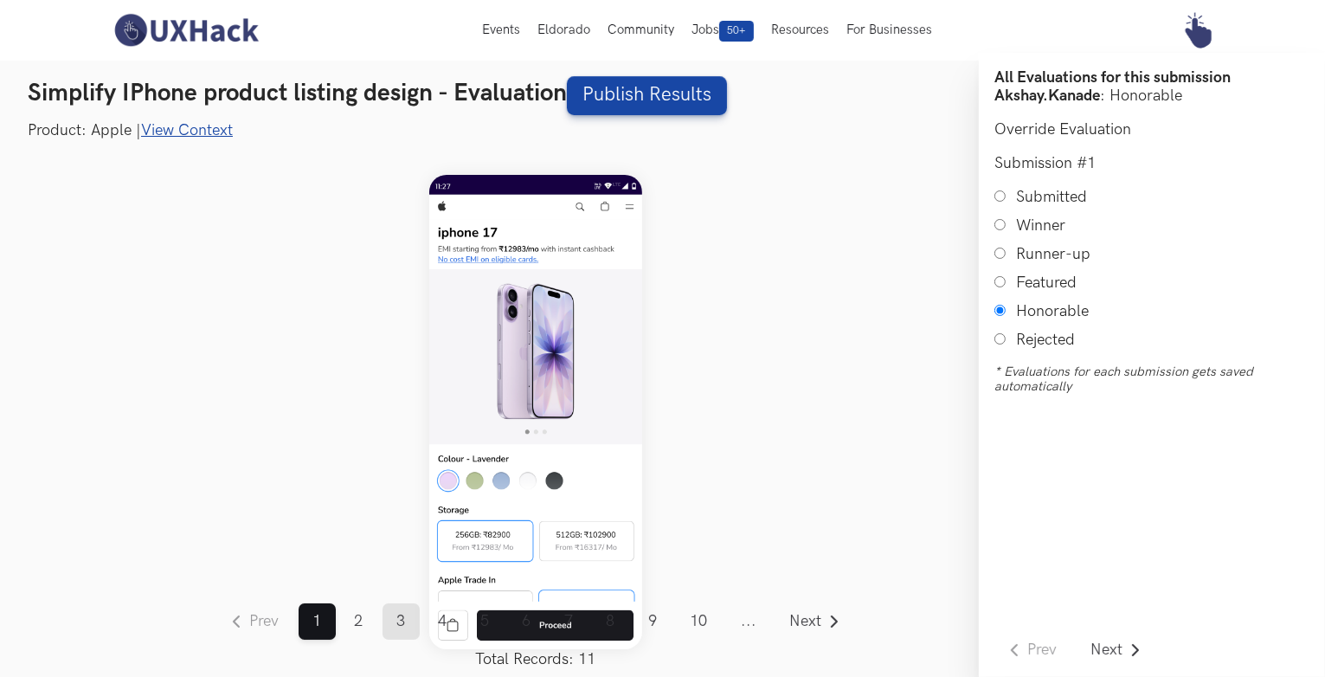
click at [393, 615] on link "3" at bounding box center [401, 621] width 37 height 36
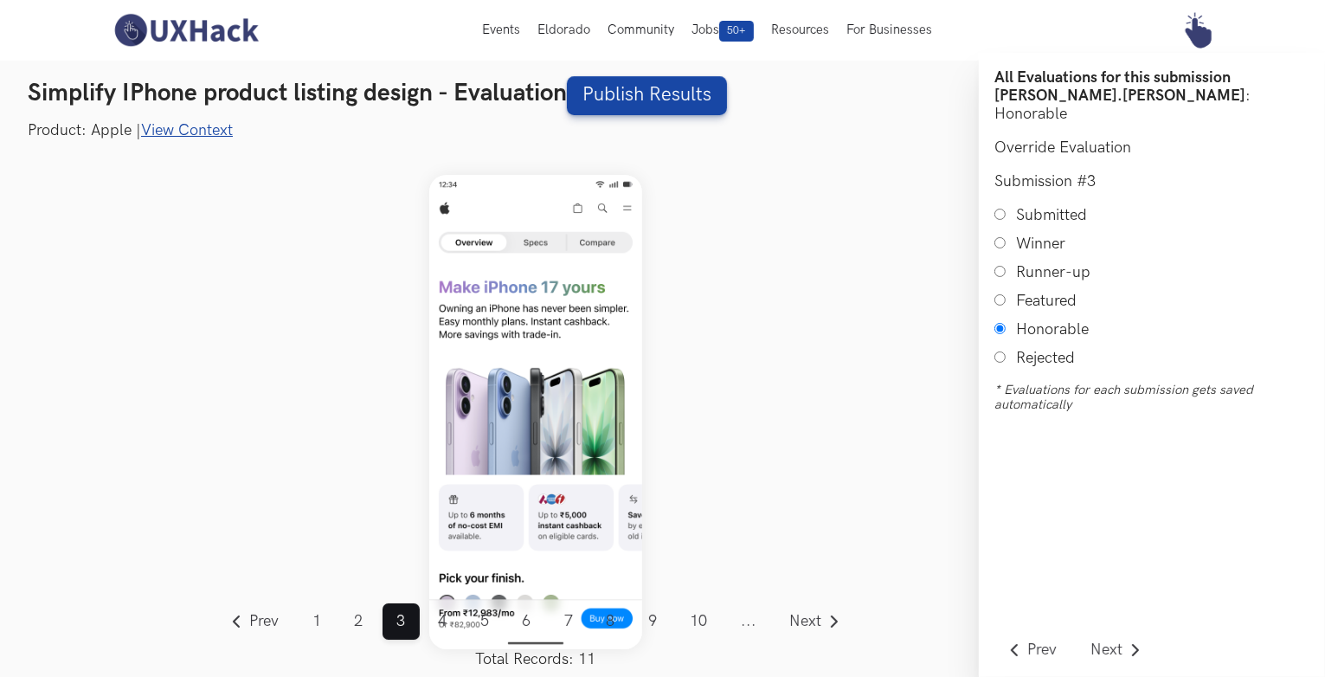
scroll to position [21, 0]
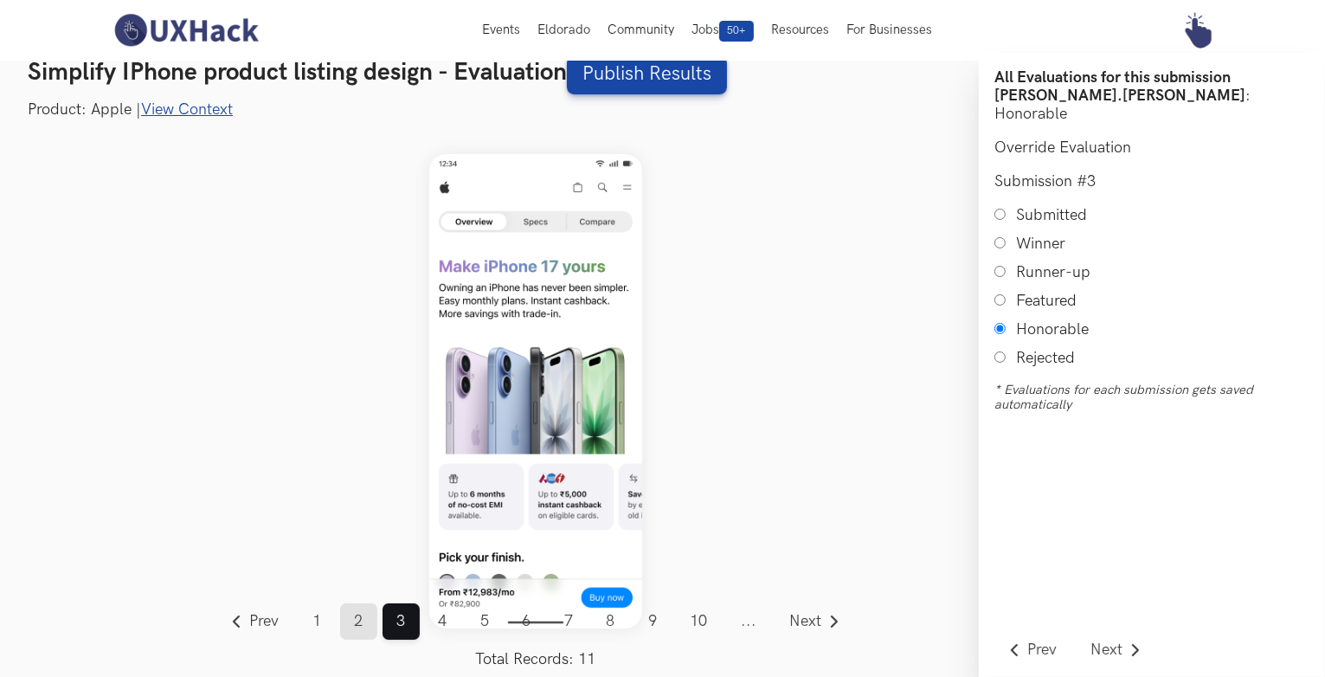
click at [355, 624] on link "2" at bounding box center [358, 621] width 37 height 36
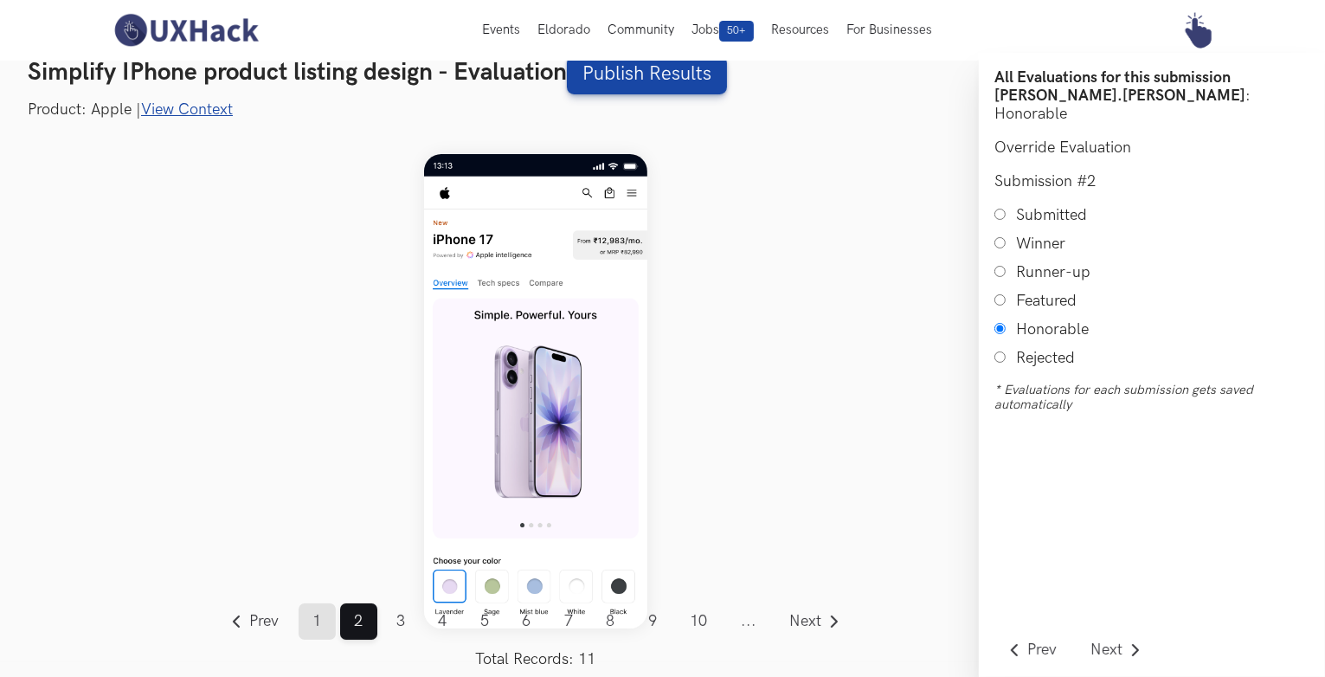
click at [306, 615] on link "1" at bounding box center [317, 621] width 37 height 36
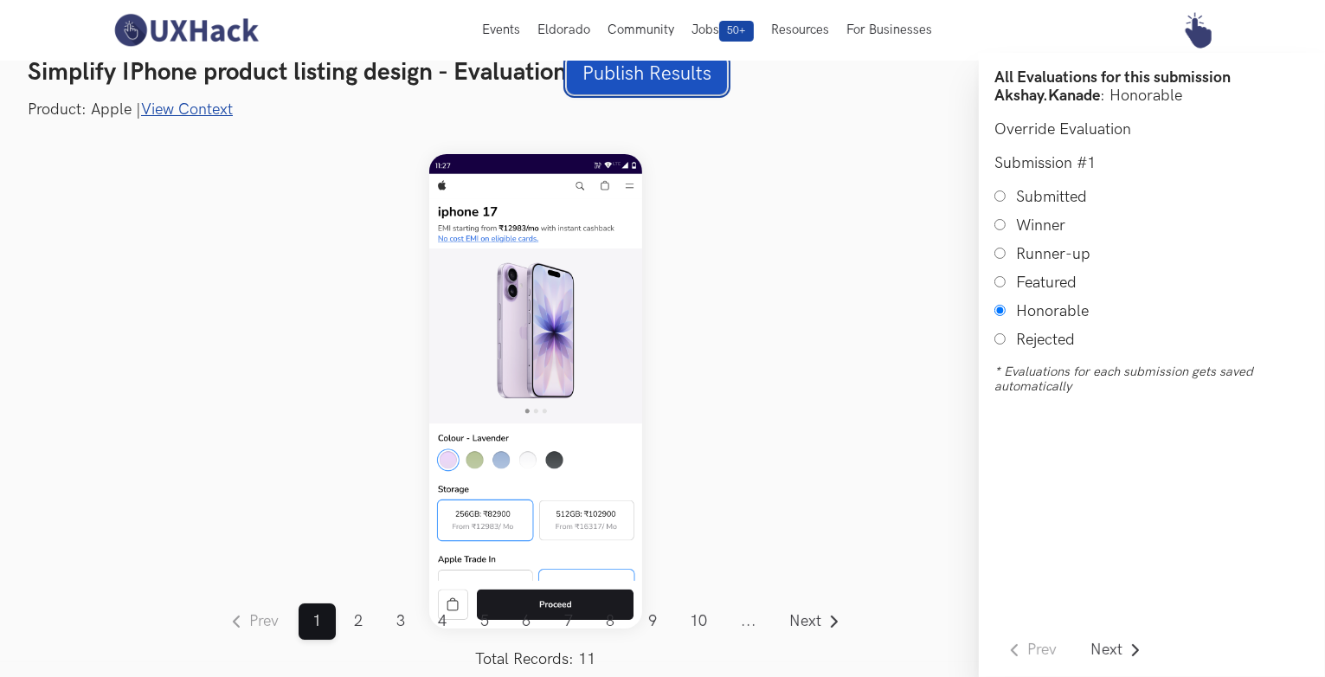
click at [640, 86] on link "Publish Results" at bounding box center [647, 74] width 160 height 39
